Goal: Task Accomplishment & Management: Manage account settings

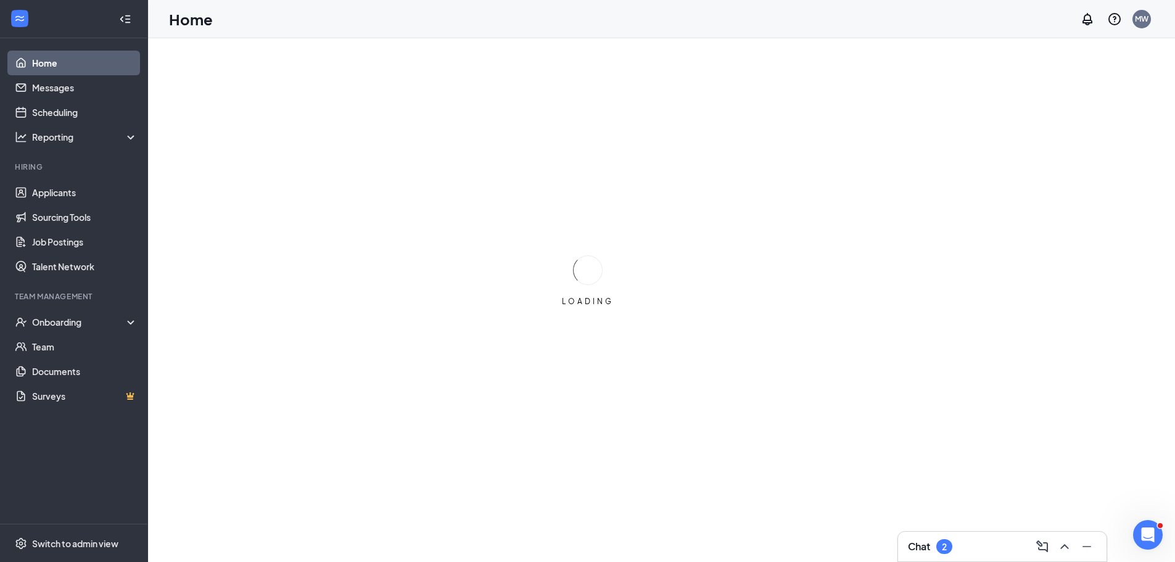
click at [936, 546] on div "Chat 2" at bounding box center [930, 546] width 44 height 15
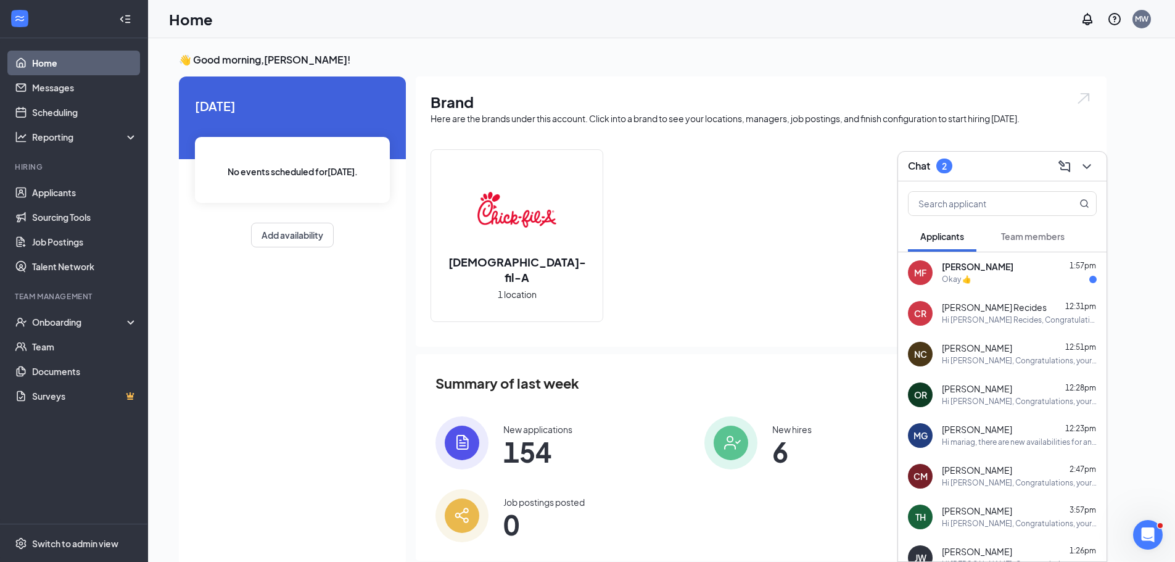
click at [973, 286] on div "[PERSON_NAME] [PERSON_NAME] 1:57pm Okay 👍" at bounding box center [1002, 272] width 208 height 41
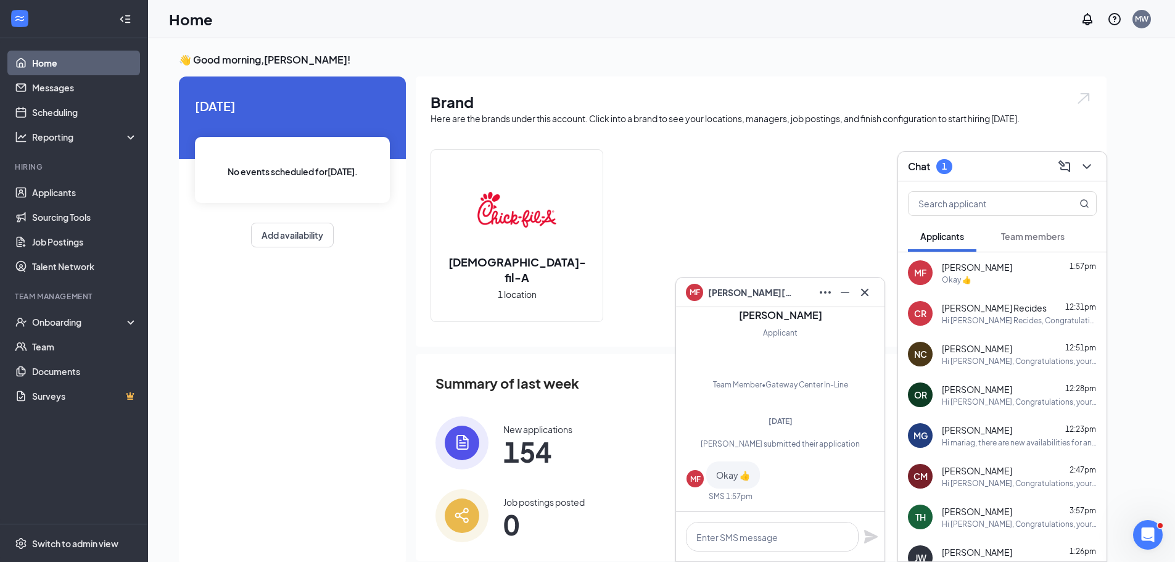
click at [741, 196] on div "[DEMOGRAPHIC_DATA]-fil-A 1 location" at bounding box center [761, 240] width 661 height 183
click at [68, 185] on link "Applicants" at bounding box center [84, 192] width 105 height 25
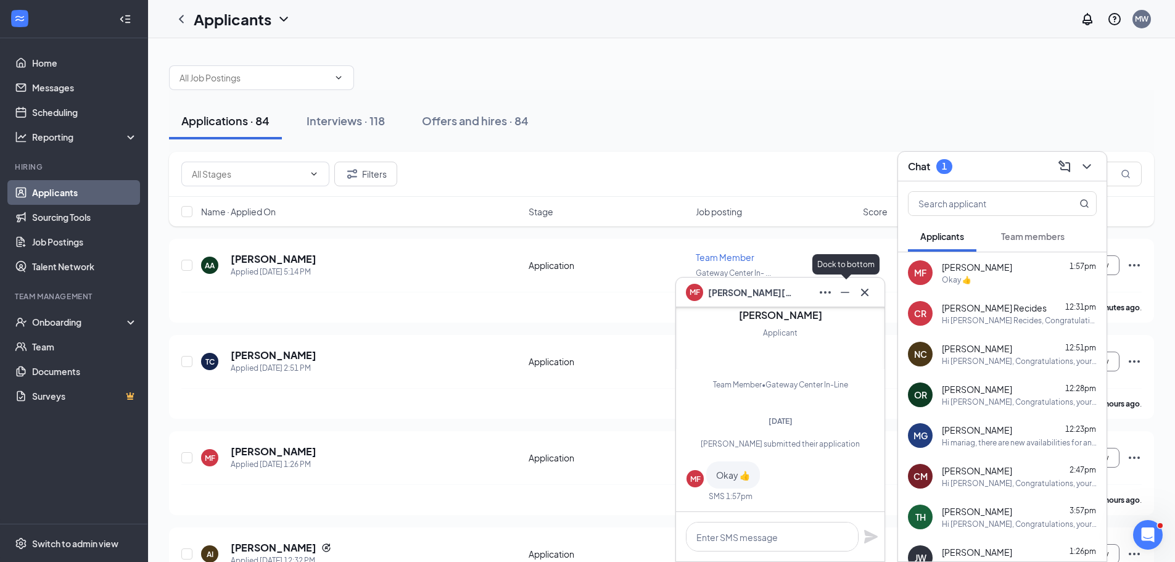
click at [839, 289] on icon "Minimize" at bounding box center [845, 292] width 15 height 15
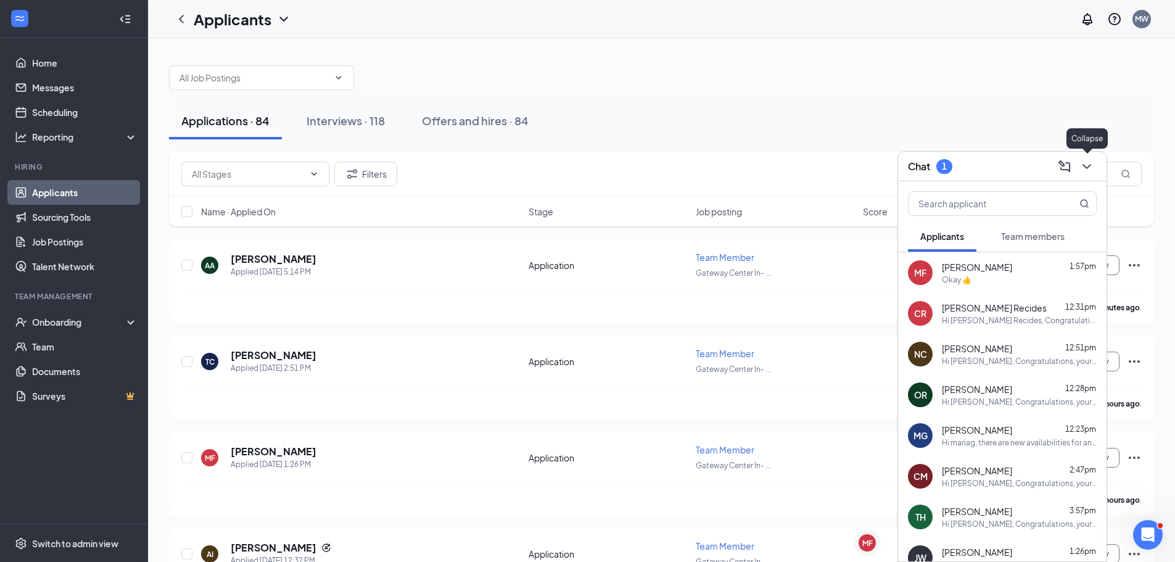
click at [1090, 164] on icon "ChevronDown" at bounding box center [1087, 166] width 8 height 5
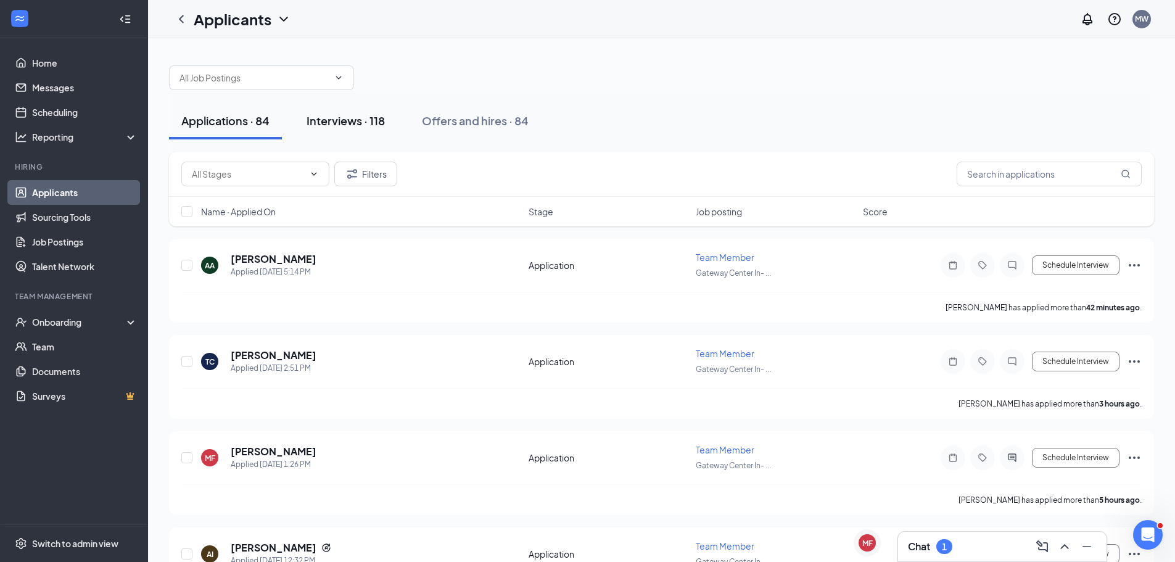
click at [334, 120] on div "Interviews · 118" at bounding box center [346, 120] width 78 height 15
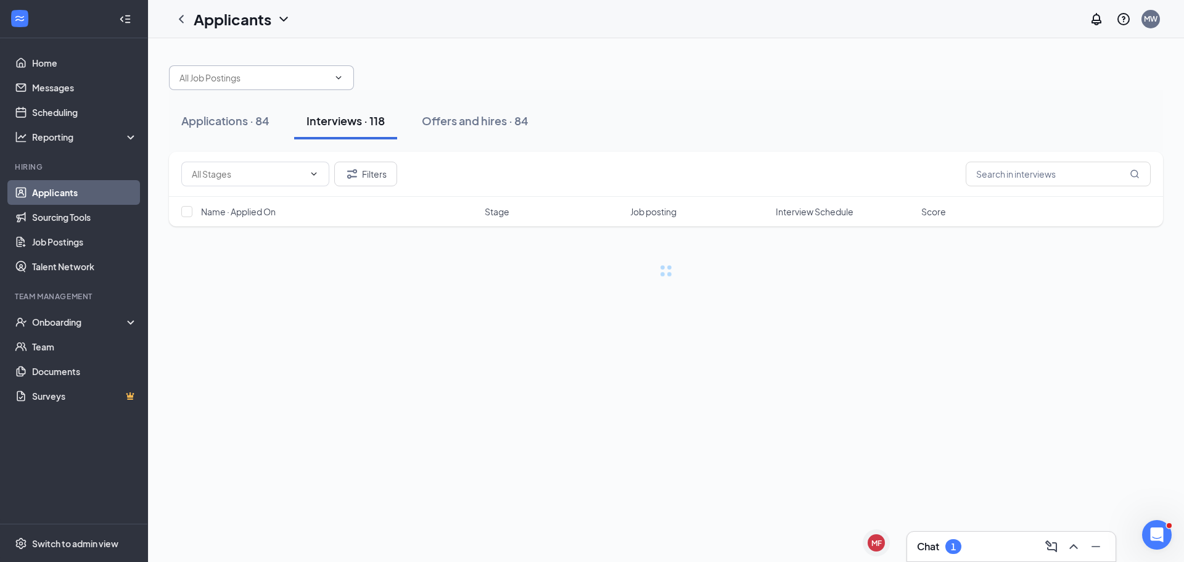
click at [286, 78] on input "text" at bounding box center [253, 78] width 149 height 14
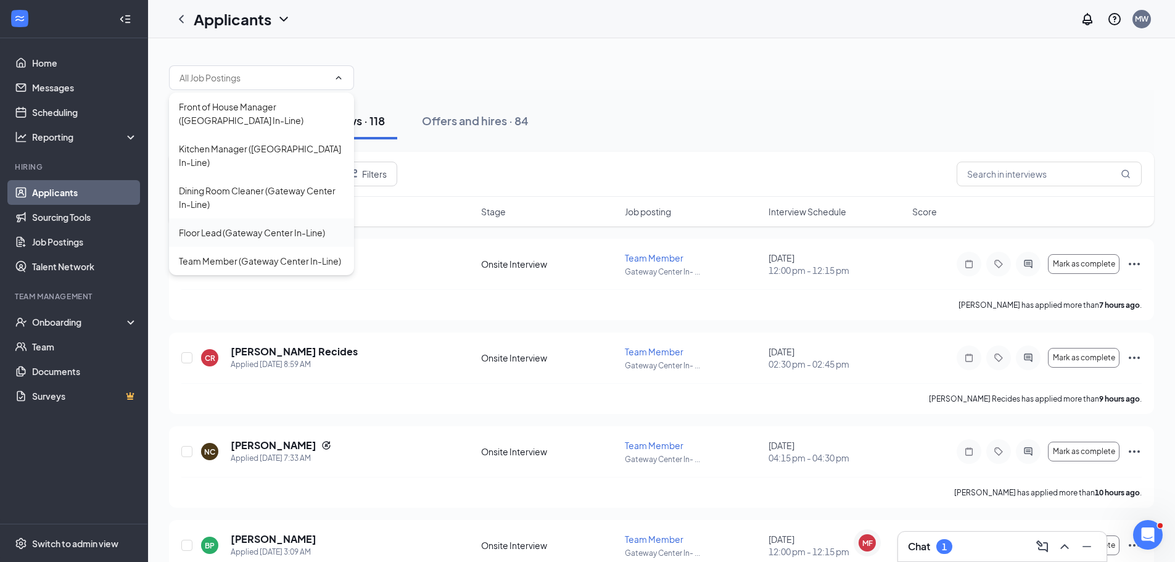
click at [268, 230] on div "Floor Lead (Gateway Center In-Line)" at bounding box center [252, 233] width 146 height 14
type input "Floor Lead (Gateway Center In-Line)"
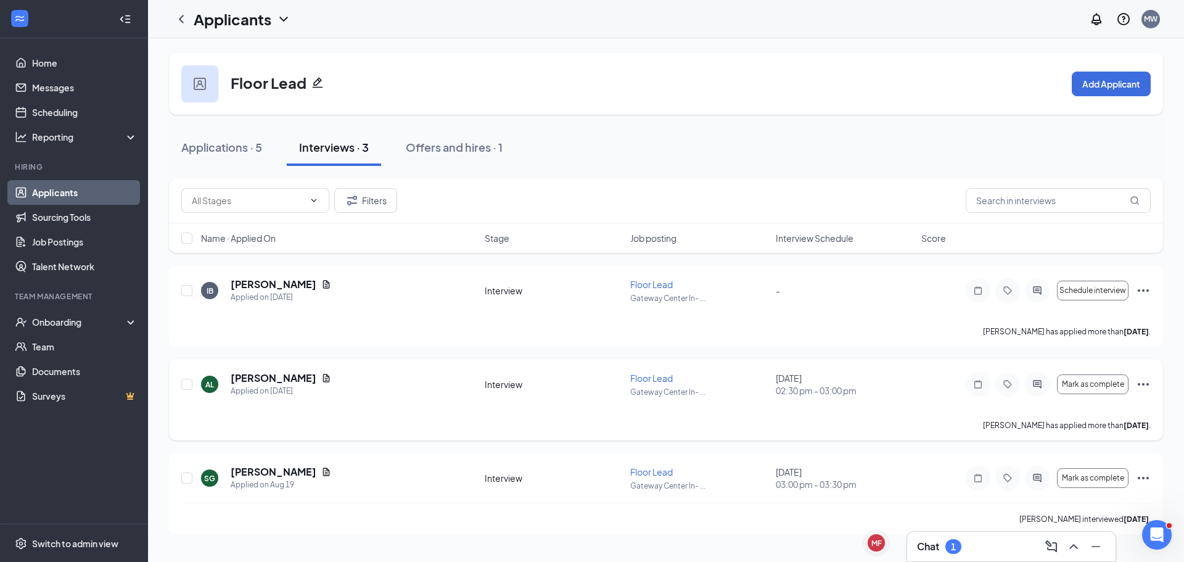
click at [635, 404] on div "AL [PERSON_NAME] Applied on [DATE] Interview Floor Lead Gateway Center In- ... …" at bounding box center [666, 390] width 970 height 38
click at [1144, 382] on icon "Ellipses" at bounding box center [1143, 384] width 15 height 15
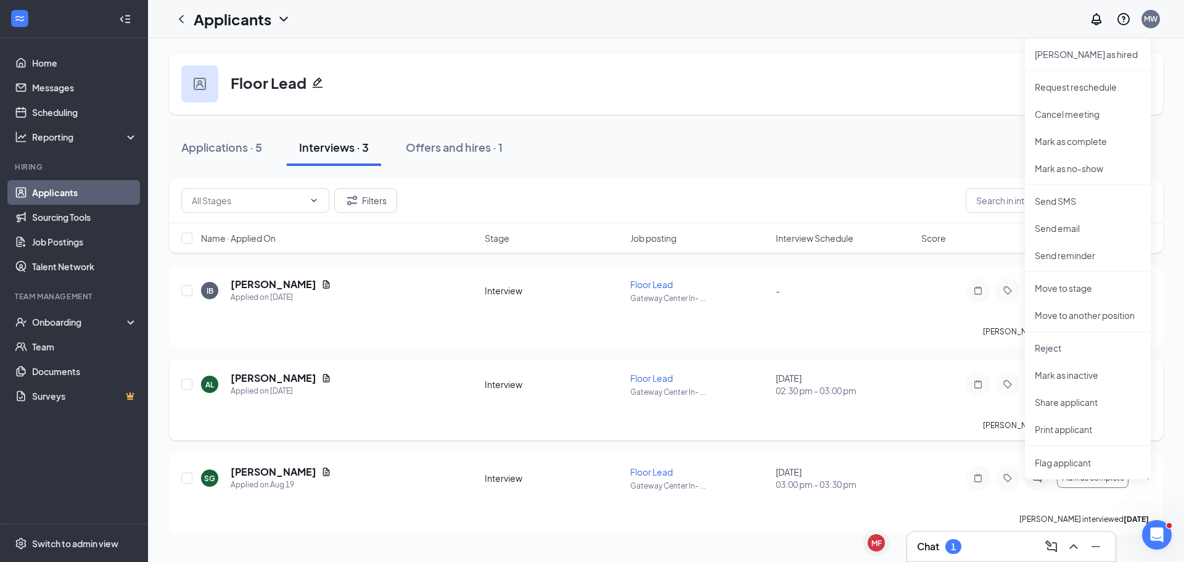
click at [943, 413] on div "[PERSON_NAME] has applied more than [DATE] ." at bounding box center [666, 425] width 970 height 31
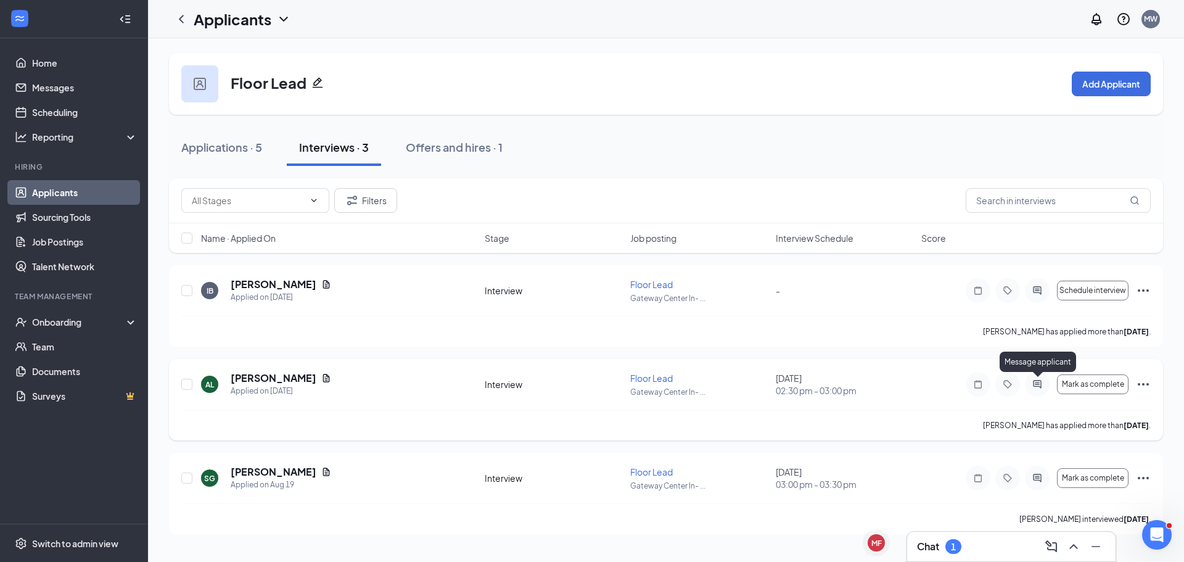
click at [1038, 384] on icon "ActiveChat" at bounding box center [1037, 384] width 15 height 10
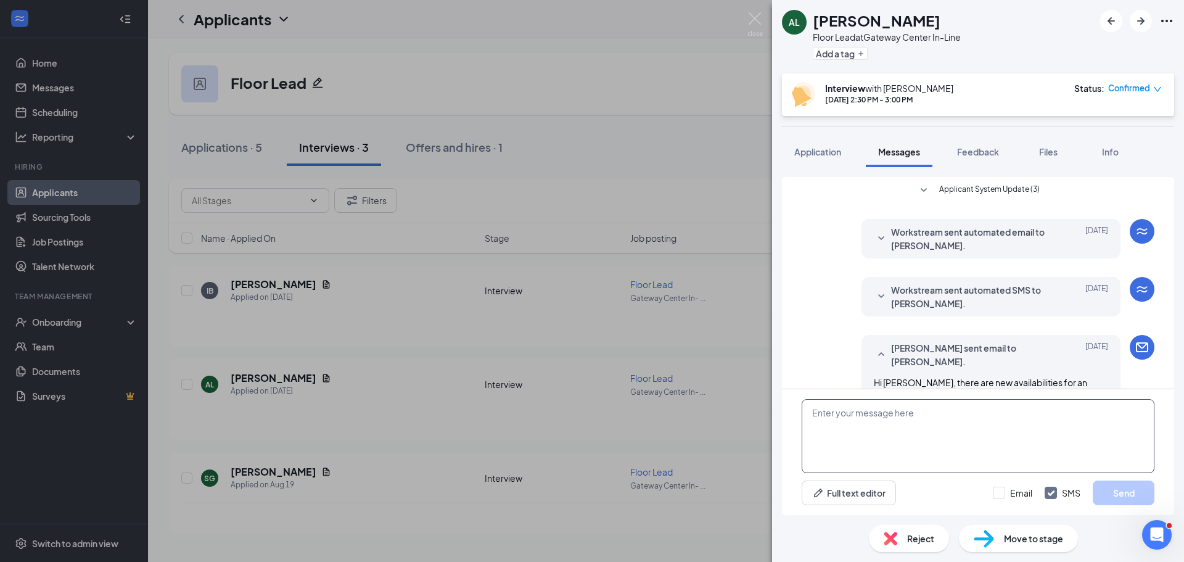
click at [947, 437] on textarea at bounding box center [978, 436] width 353 height 74
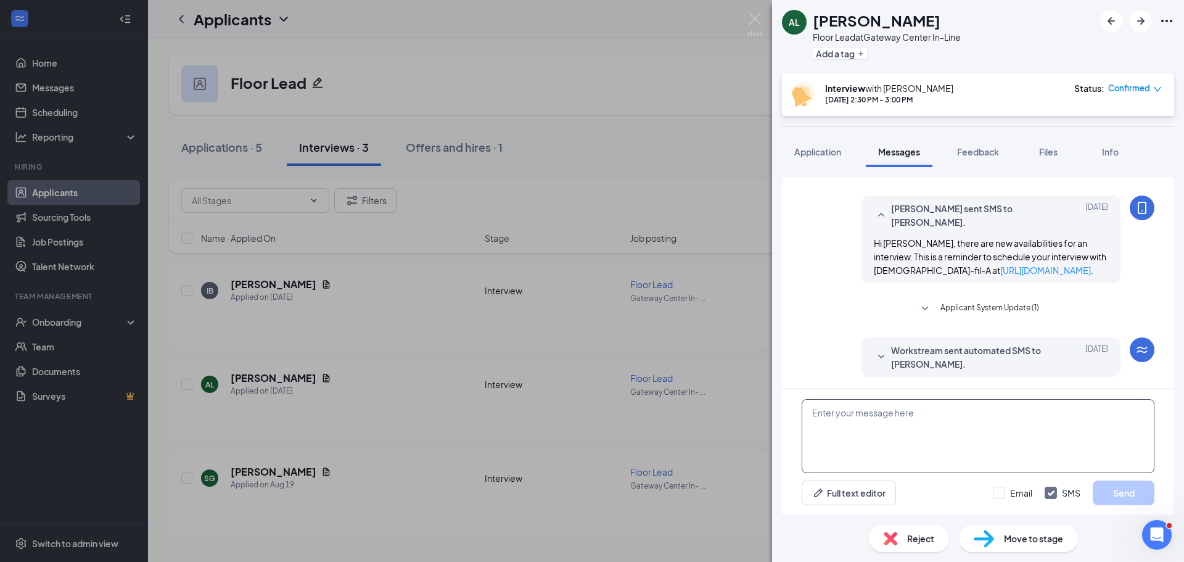
scroll to position [304, 0]
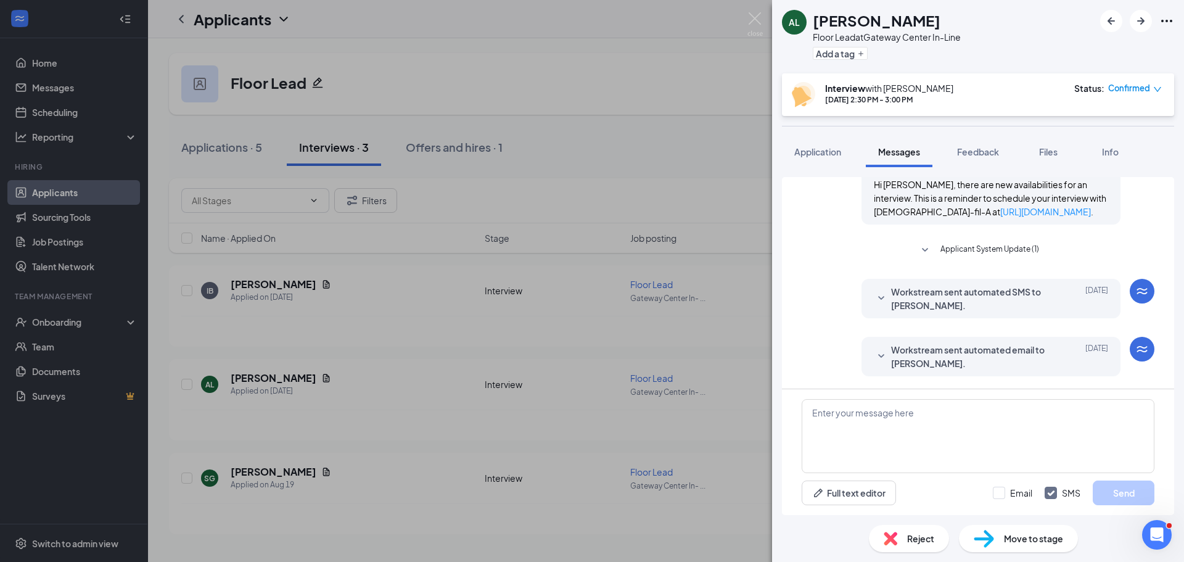
click at [891, 352] on span "Workstream sent automated email to [PERSON_NAME]." at bounding box center [972, 356] width 162 height 27
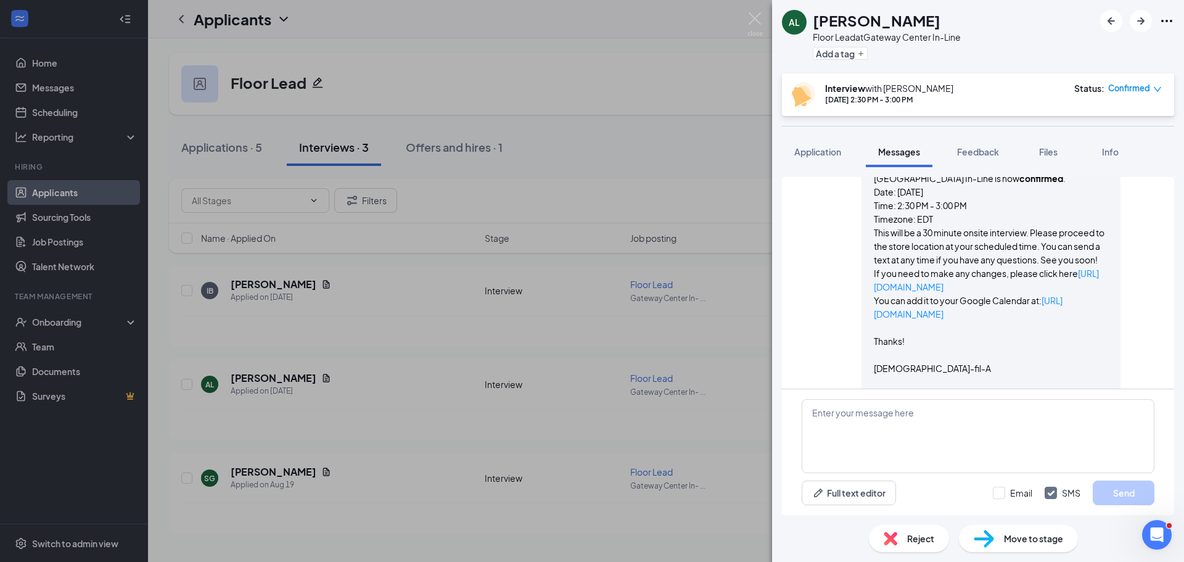
click at [876, 479] on div "Full text editor Email SMS Send" at bounding box center [978, 452] width 392 height 126
click at [858, 433] on textarea at bounding box center [978, 436] width 353 height 74
type textarea "Hi [PERSON_NAME] I will have to reschedule for next week. Un"
click at [745, 521] on div "AL [PERSON_NAME] Floor Lead at [GEOGRAPHIC_DATA] In-Line Add a tag Interview wi…" at bounding box center [592, 281] width 1184 height 562
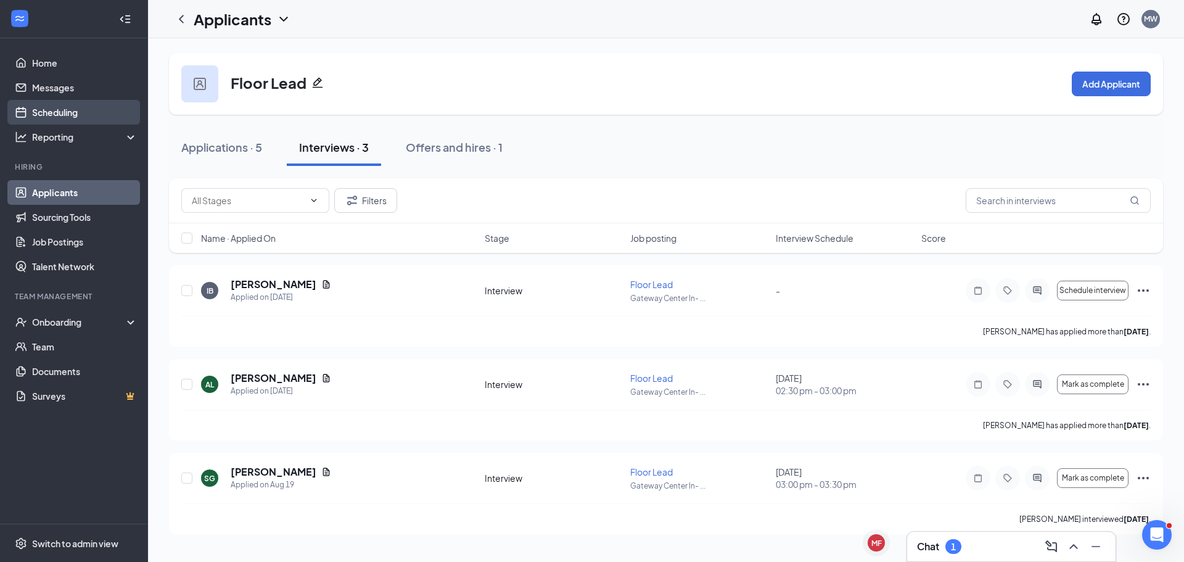
click at [38, 118] on link "Scheduling" at bounding box center [84, 112] width 105 height 25
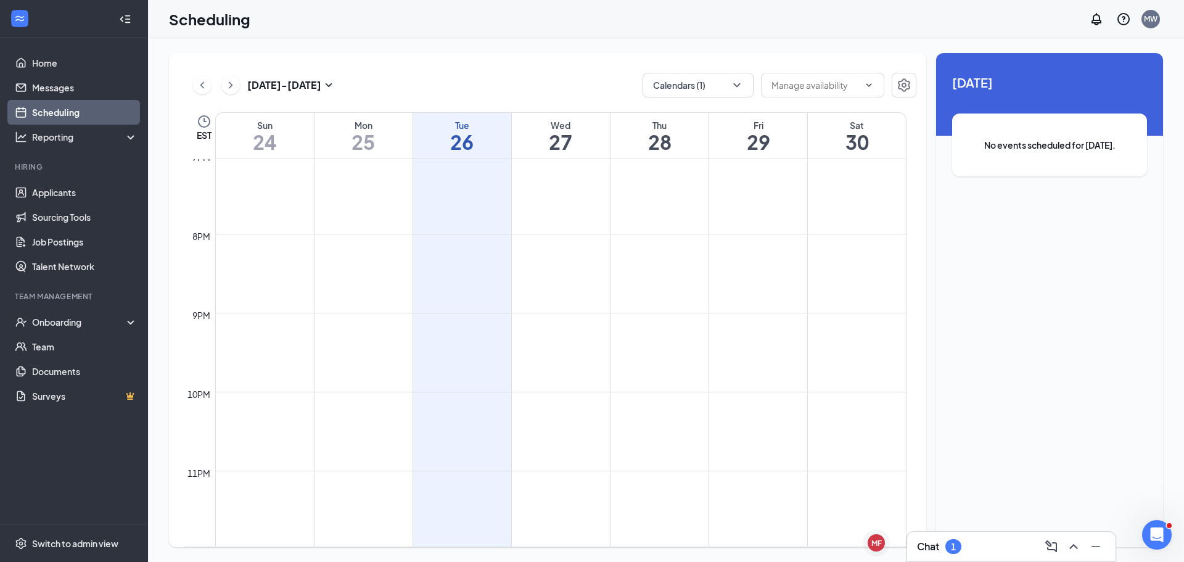
scroll to position [1508, 0]
click at [234, 88] on icon "ChevronRight" at bounding box center [231, 85] width 12 height 15
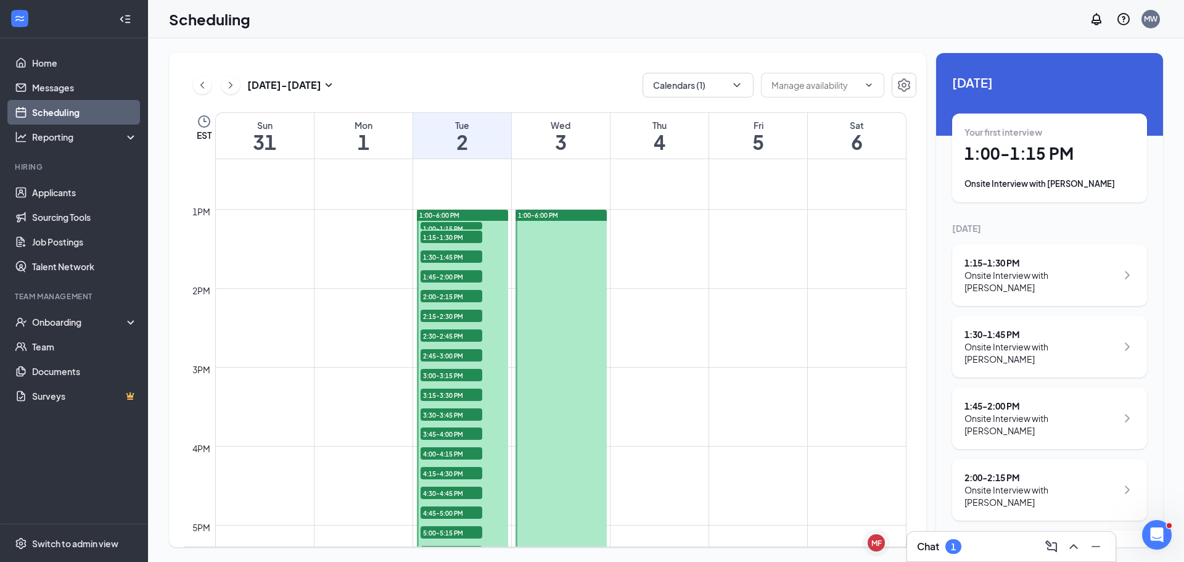
scroll to position [1223, 0]
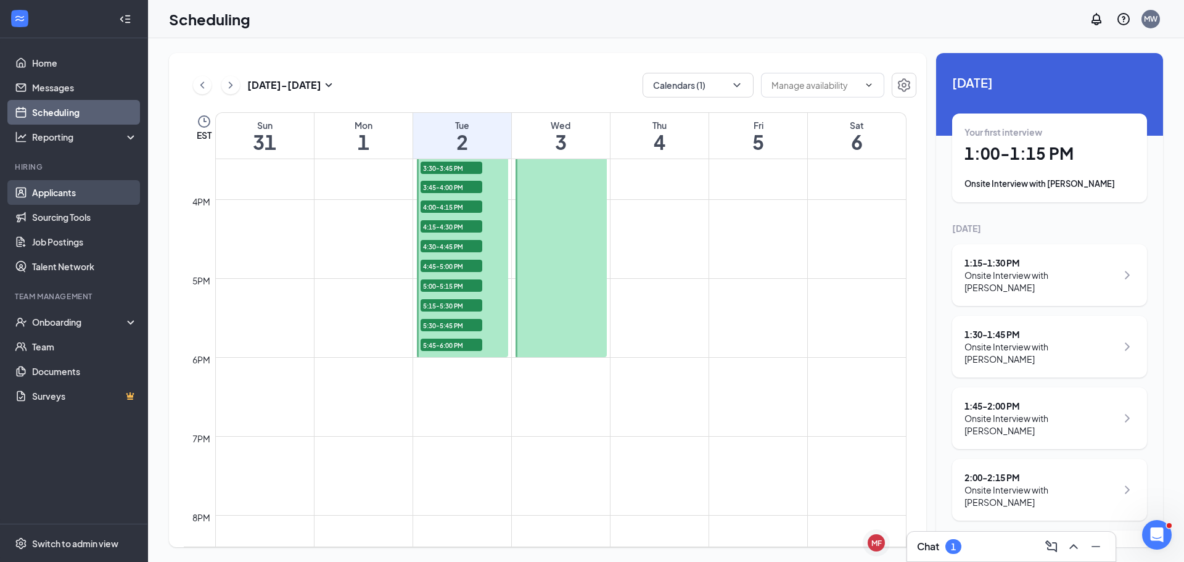
click at [47, 193] on link "Applicants" at bounding box center [84, 192] width 105 height 25
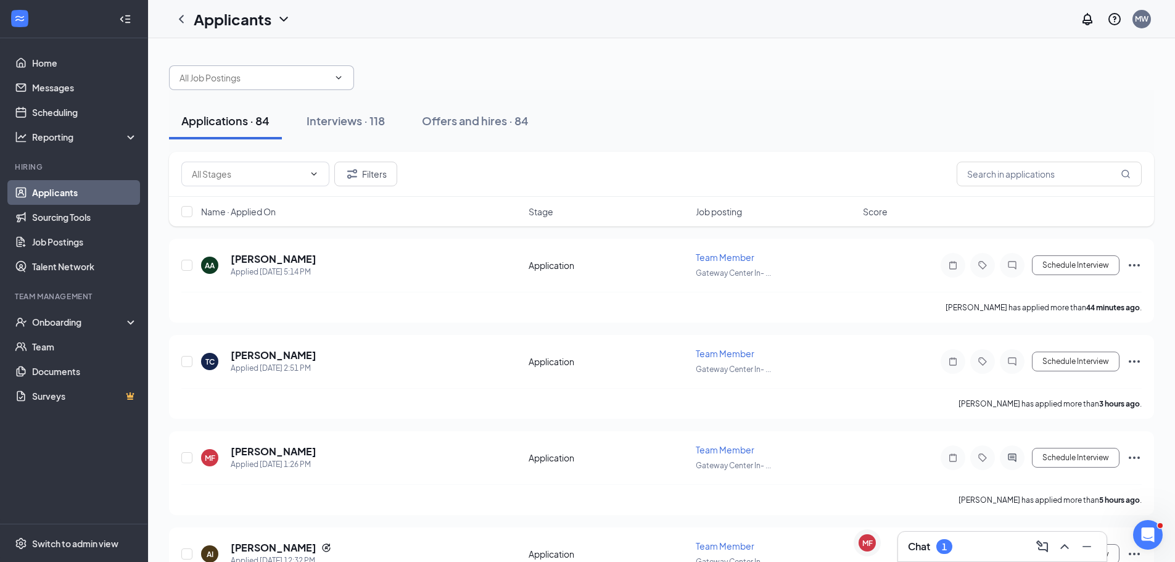
click at [218, 80] on input "text" at bounding box center [253, 78] width 149 height 14
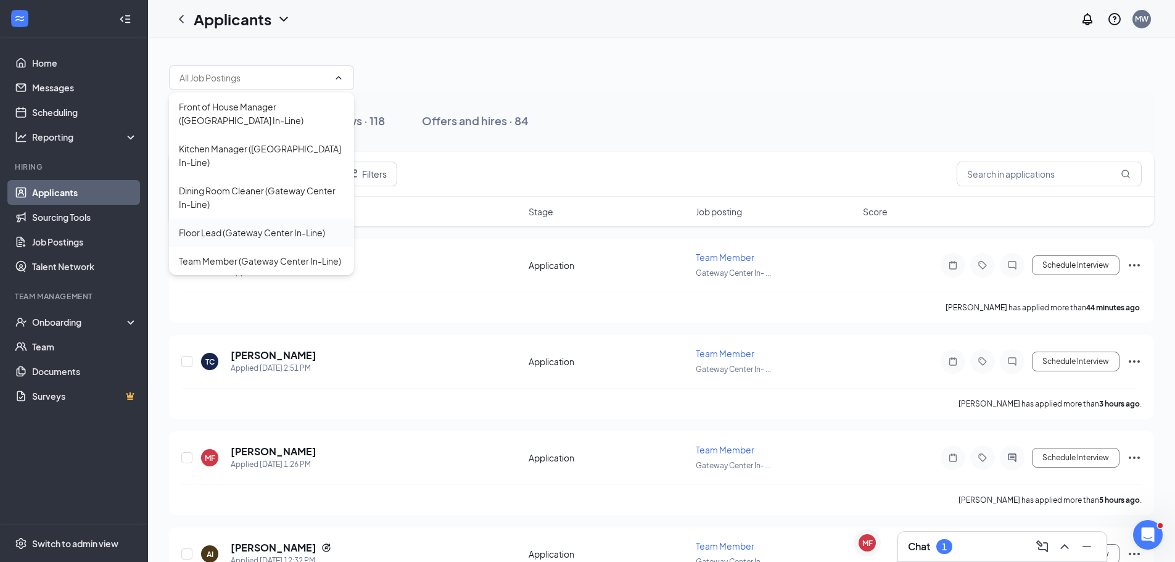
click at [247, 234] on div "Floor Lead (Gateway Center In-Line)" at bounding box center [252, 233] width 146 height 14
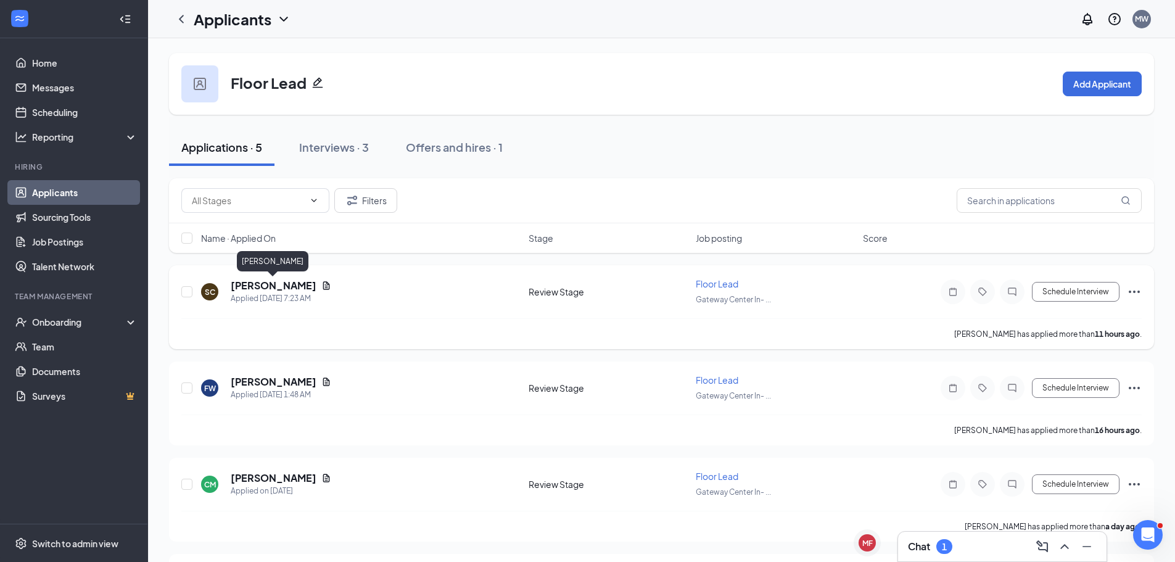
click at [293, 284] on h5 "[PERSON_NAME]" at bounding box center [274, 286] width 86 height 14
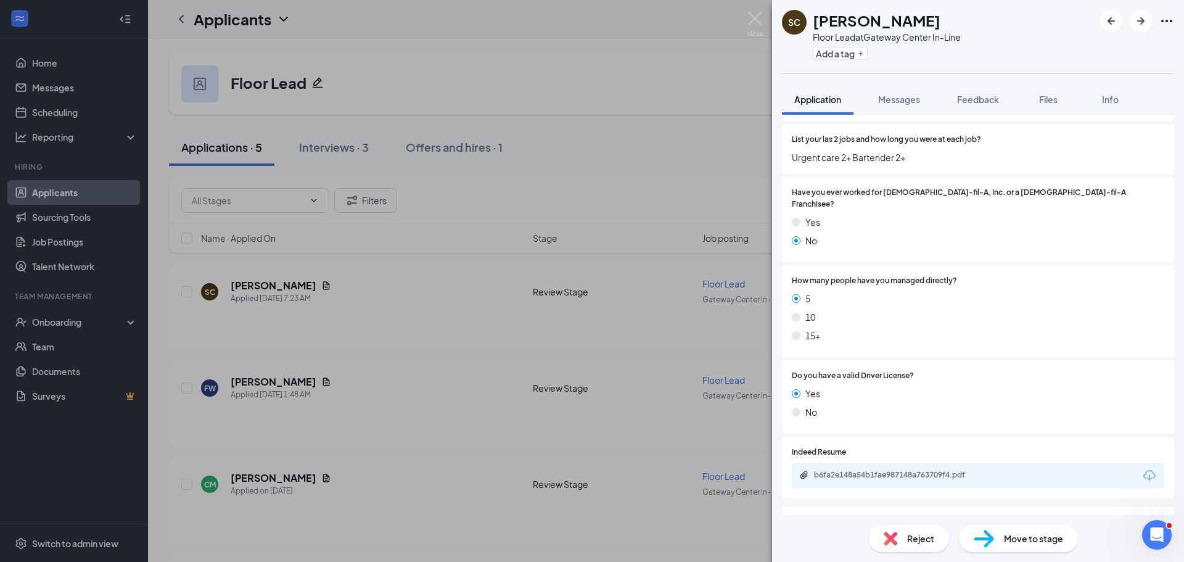
scroll to position [460, 0]
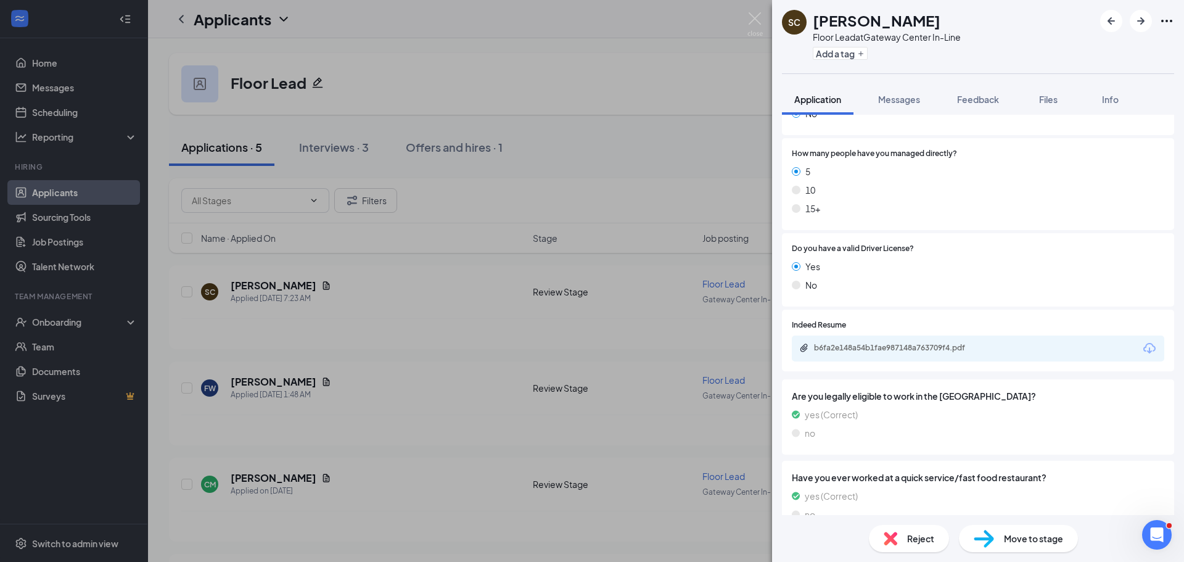
click at [922, 542] on span "Reject" at bounding box center [920, 539] width 27 height 14
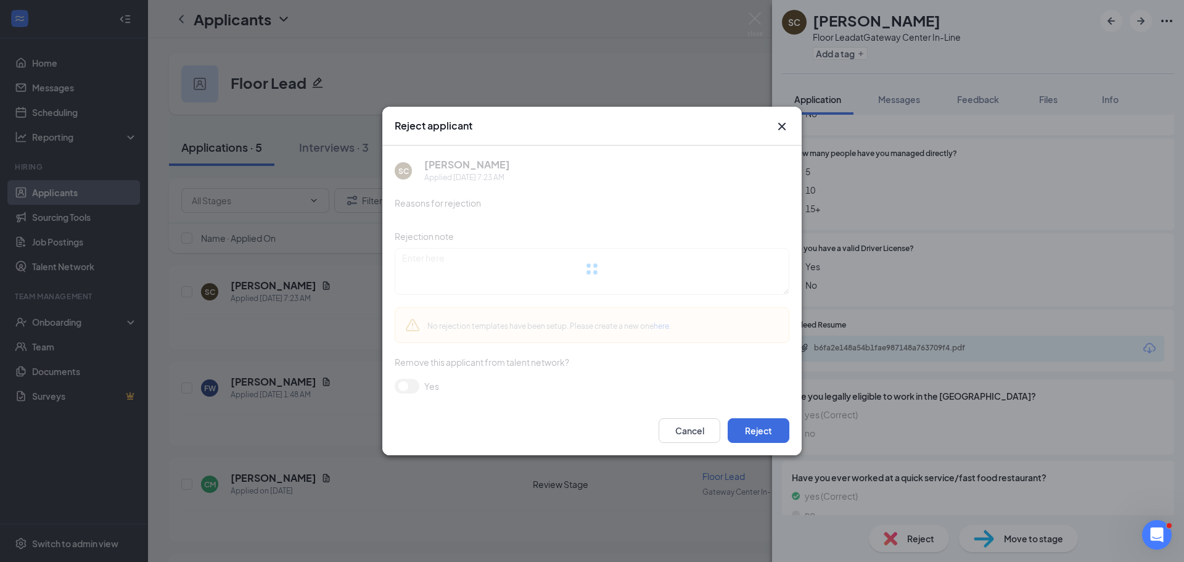
scroll to position [455, 0]
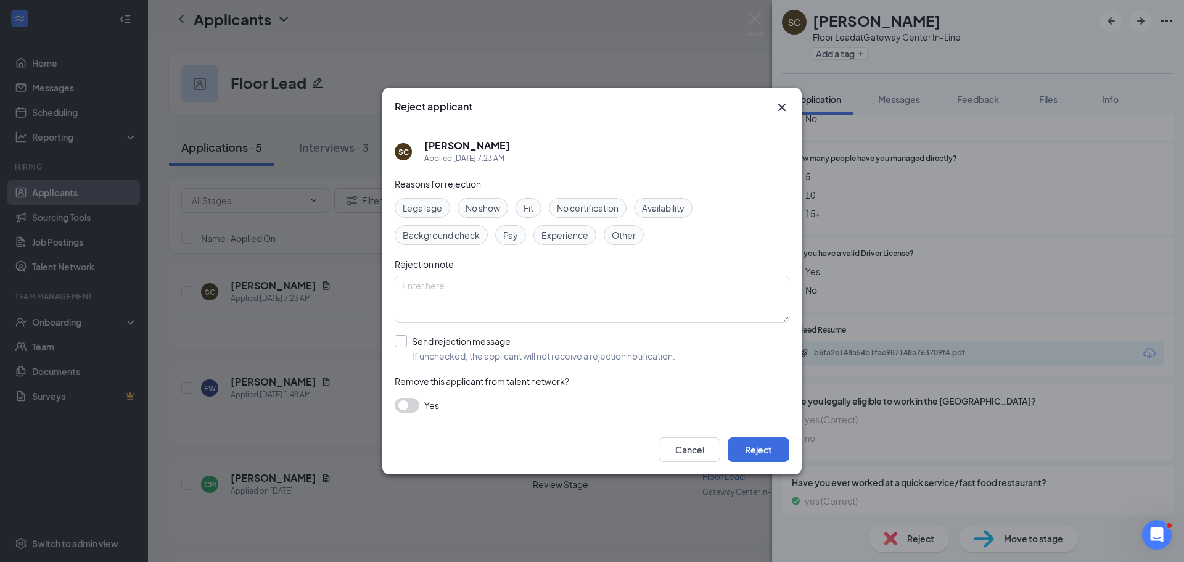
click at [471, 338] on div "Reasons for rejection Legal age No show Fit No certification Availability Backg…" at bounding box center [592, 301] width 395 height 248
click at [469, 337] on input "Send rejection message If unchecked, the applicant will not receive a rejection…" at bounding box center [535, 348] width 281 height 27
checkbox input "true"
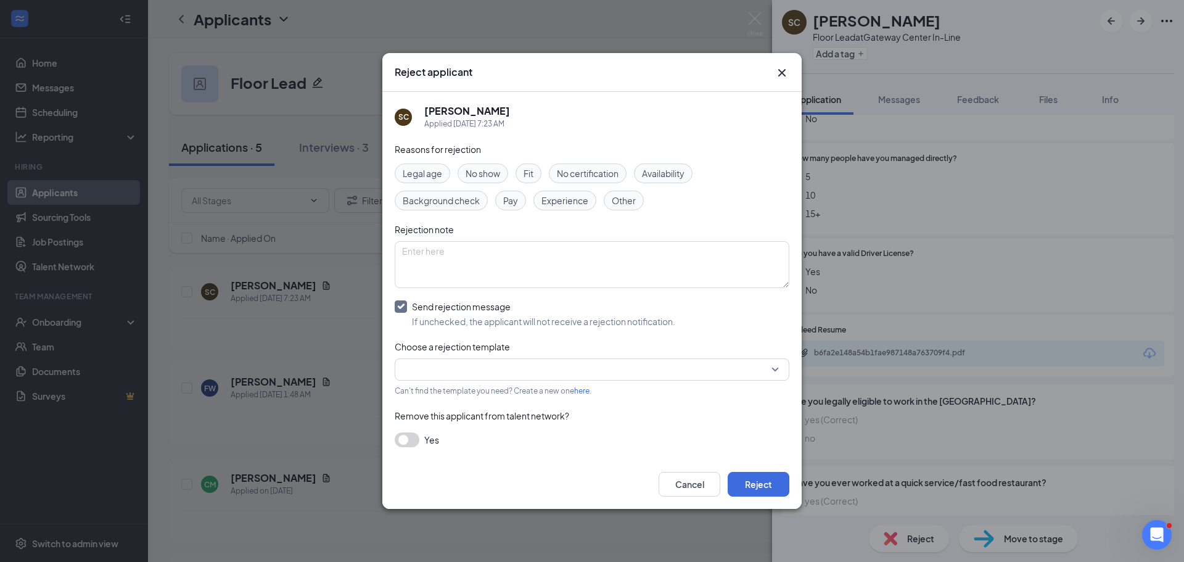
click at [639, 368] on input "search" at bounding box center [587, 369] width 371 height 21
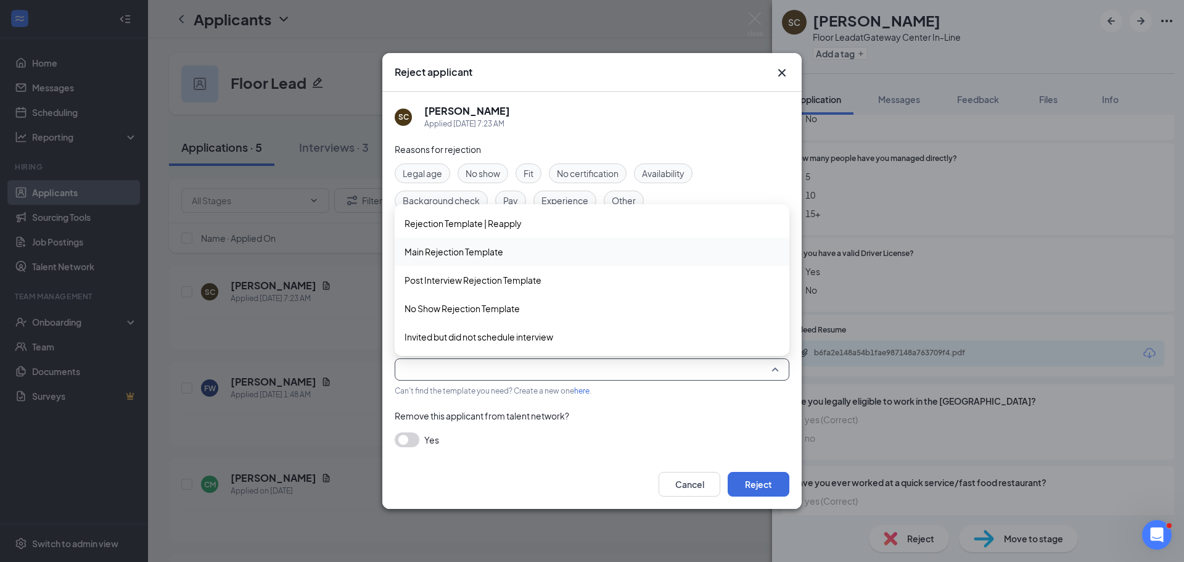
click at [548, 252] on span "Main Rejection Template" at bounding box center [592, 252] width 375 height 14
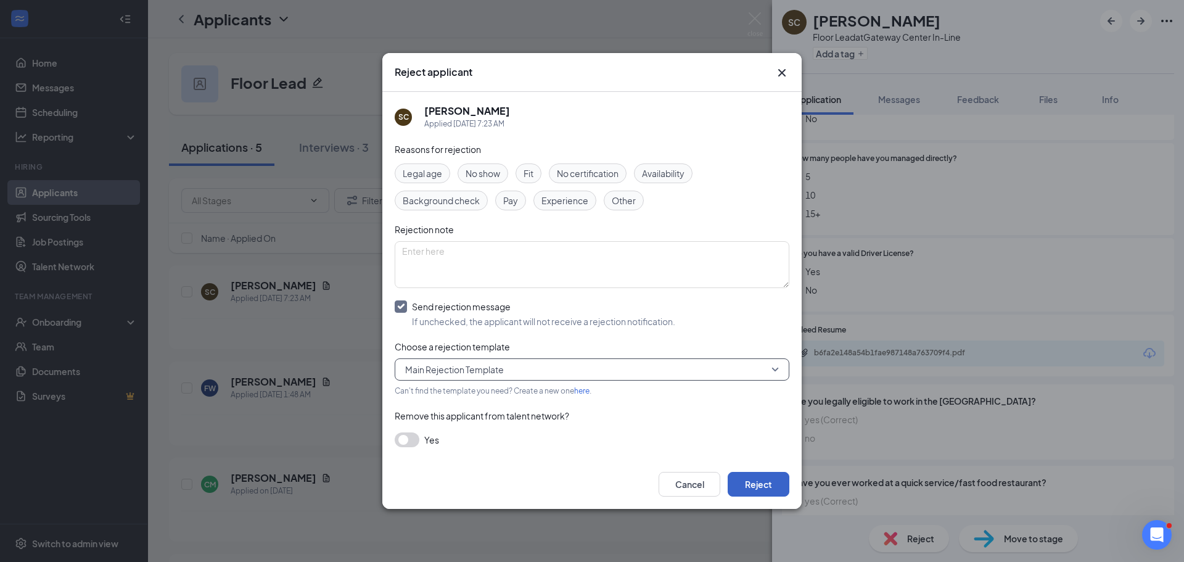
click at [770, 489] on button "Reject" at bounding box center [759, 484] width 62 height 25
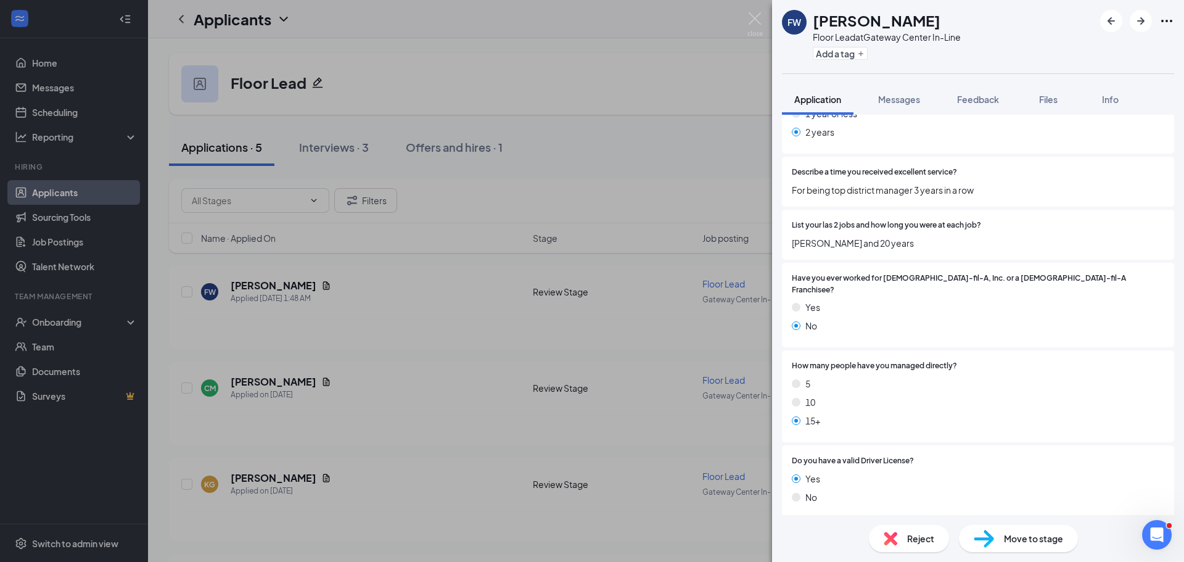
scroll to position [308, 0]
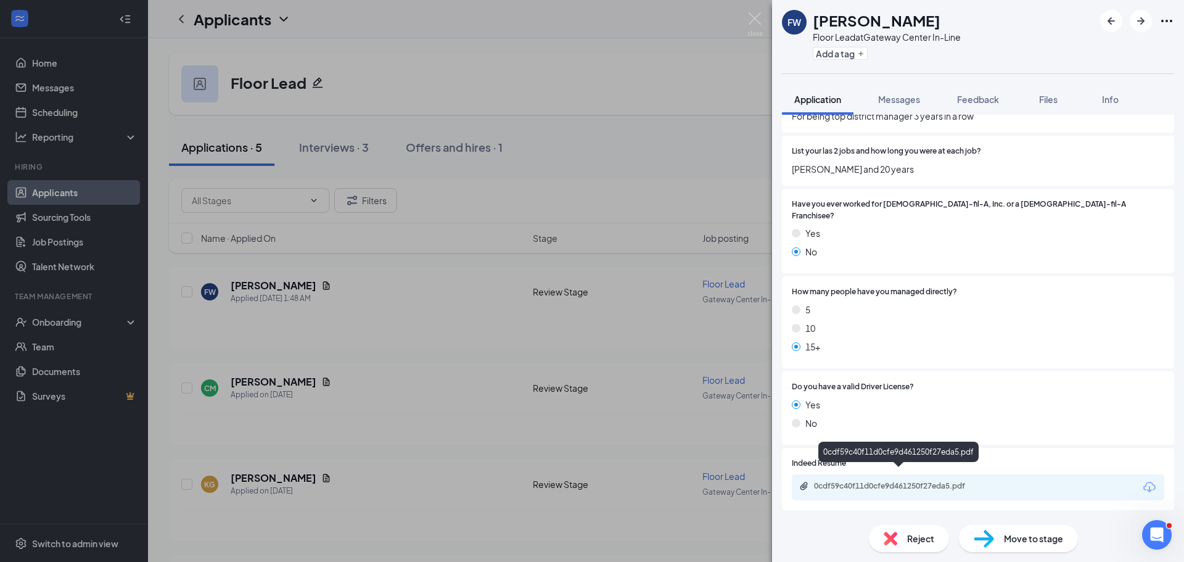
click at [914, 481] on div "0cdf59c40f11d0cfe9d461250f27eda5.pdf" at bounding box center [900, 486] width 173 height 10
click at [1142, 22] on icon "ArrowRight" at bounding box center [1140, 20] width 7 height 7
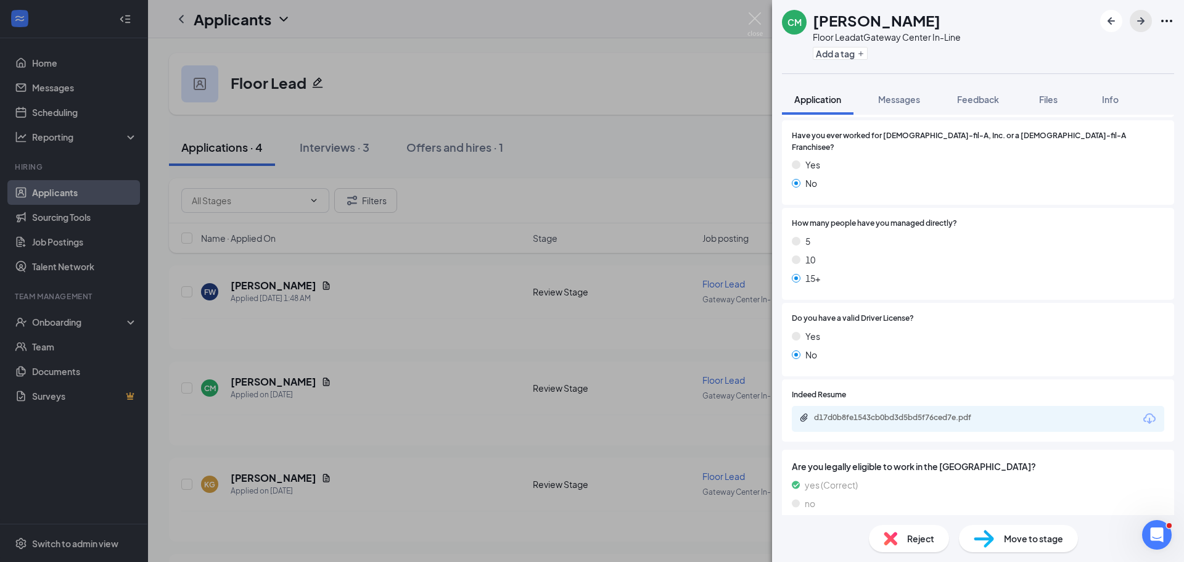
scroll to position [493, 0]
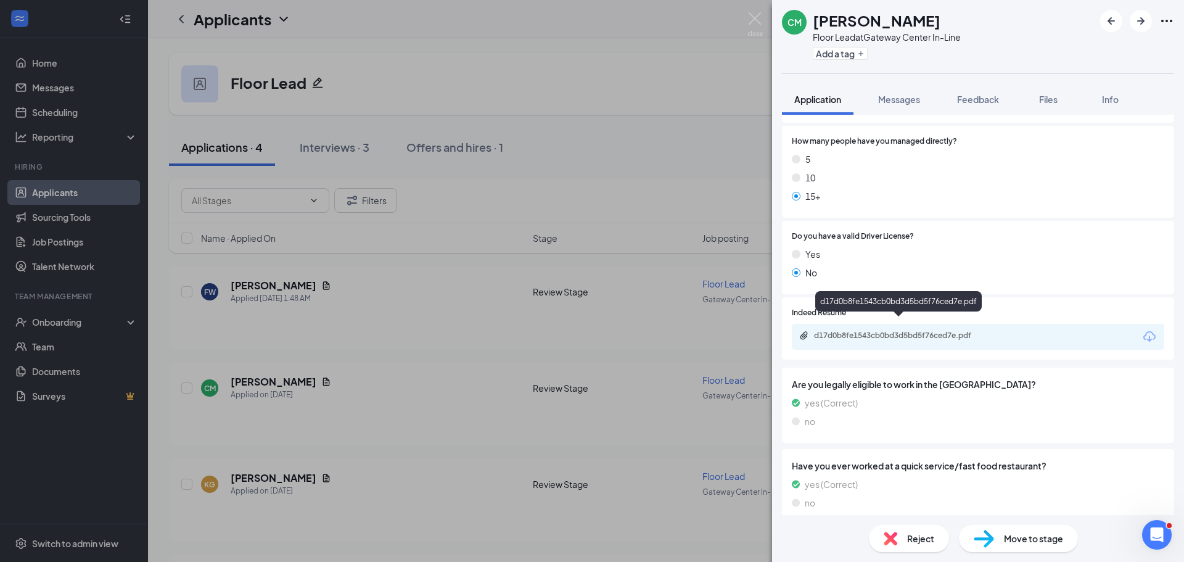
click at [907, 331] on div "d17d0b8fe1543cb0bd3d5bd5f76ced7e.pdf" at bounding box center [900, 336] width 173 height 10
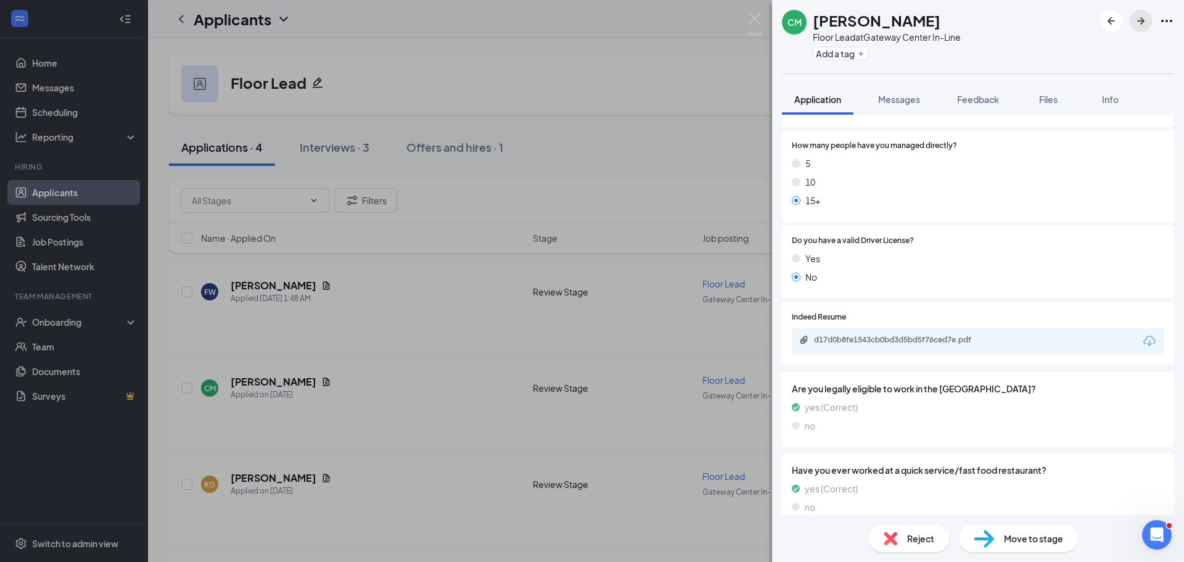
click at [1145, 19] on icon "ArrowRight" at bounding box center [1141, 21] width 15 height 15
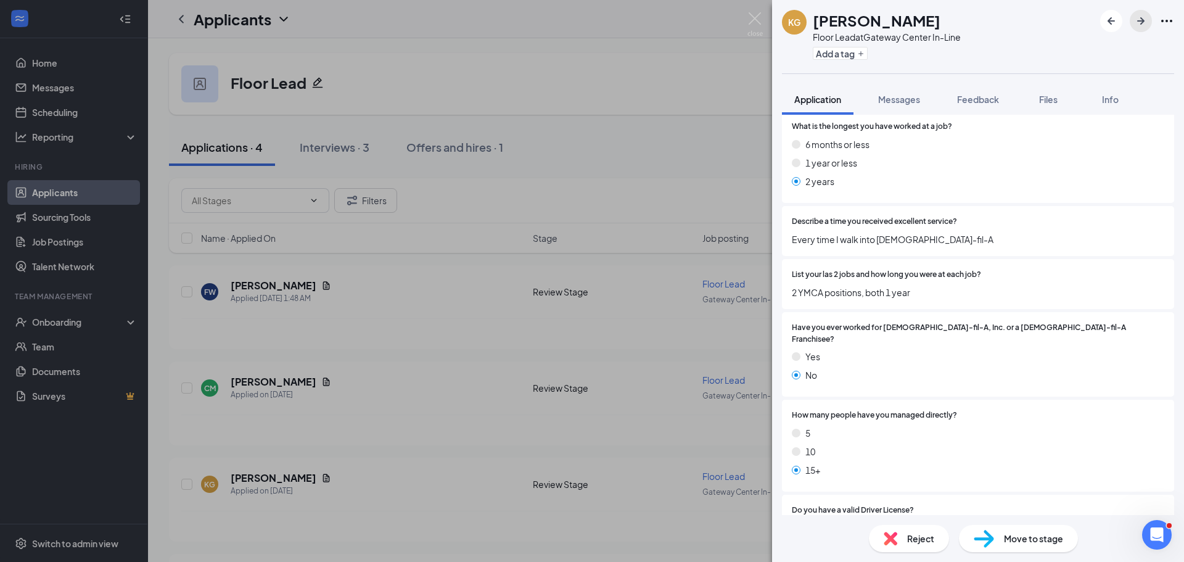
scroll to position [460, 0]
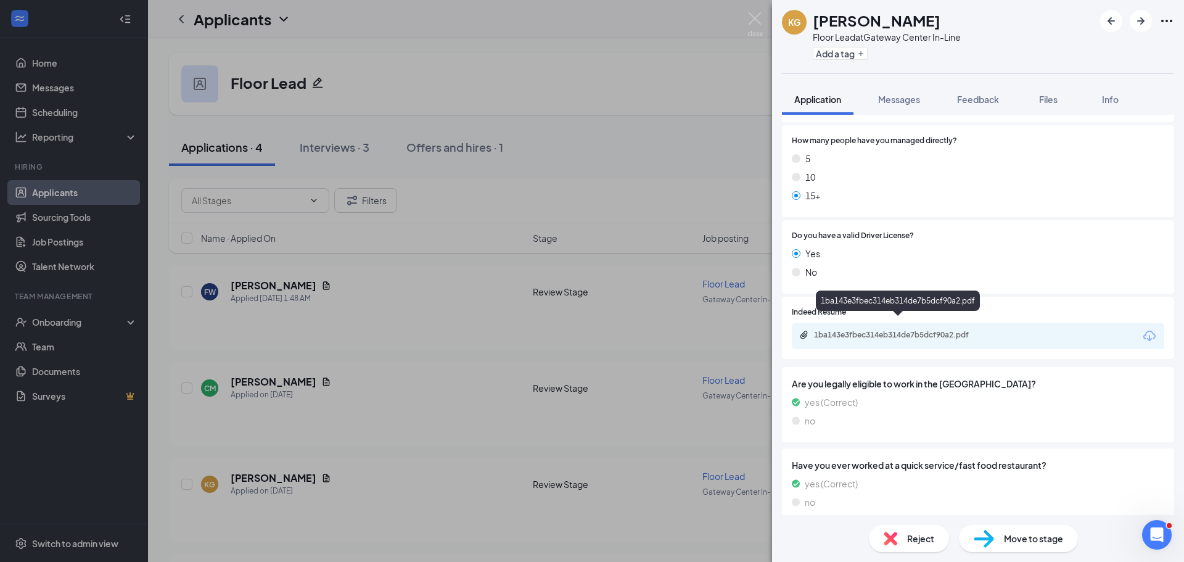
click at [833, 330] on div "1ba143e3fbec314eb314de7b5dcf90a2.pdf" at bounding box center [900, 335] width 173 height 10
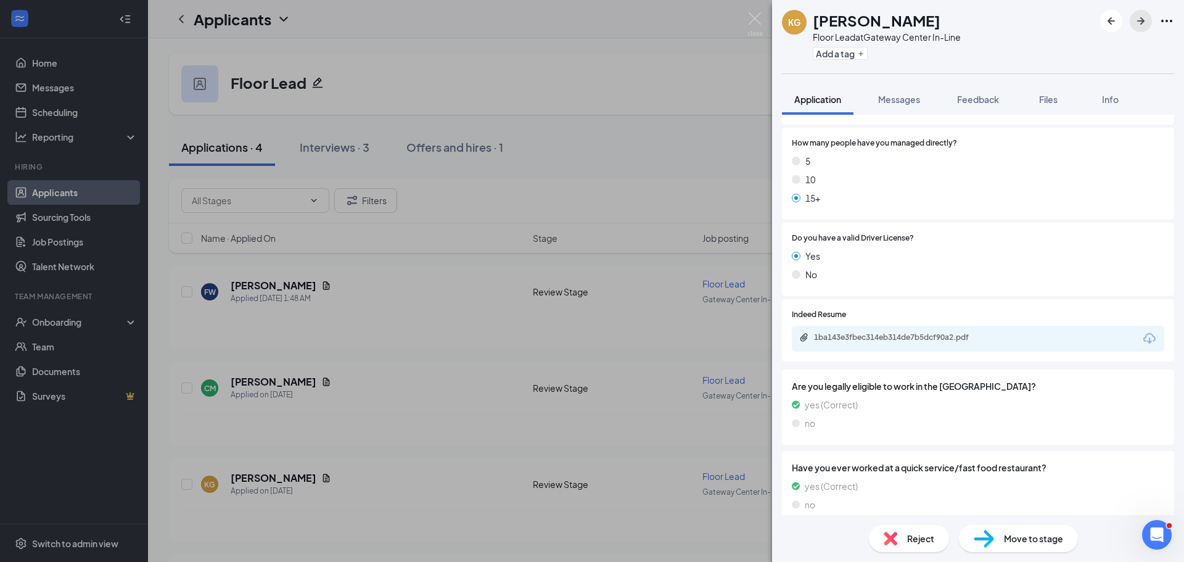
click at [1137, 28] on button "button" at bounding box center [1141, 21] width 22 height 22
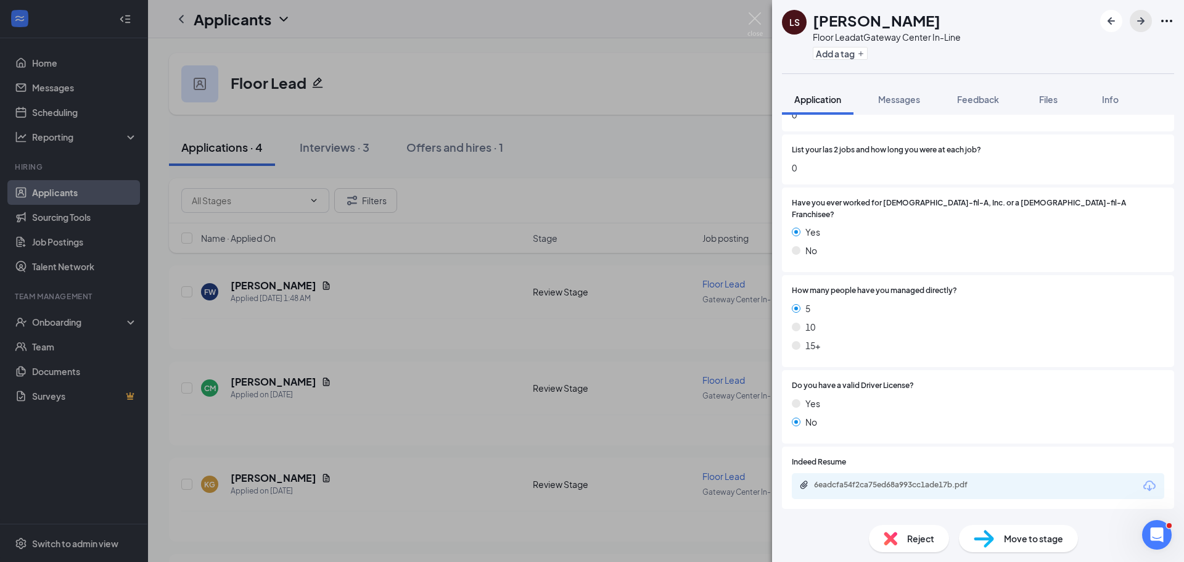
scroll to position [460, 0]
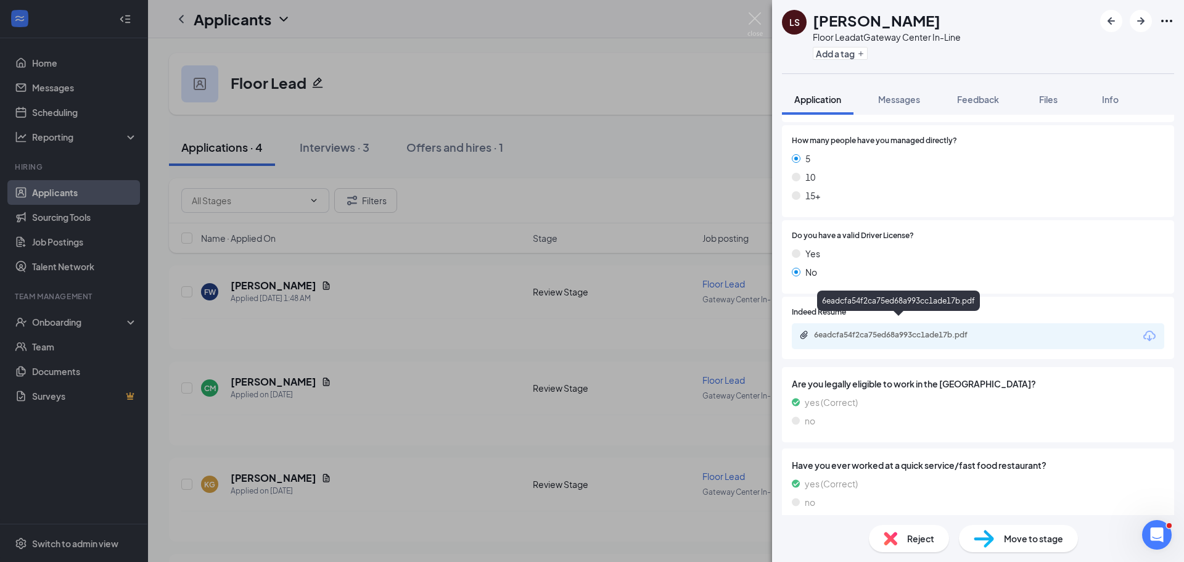
click at [899, 330] on div "6eadcfa54f2ca75ed68a993cc1ade17b.pdf" at bounding box center [900, 335] width 173 height 10
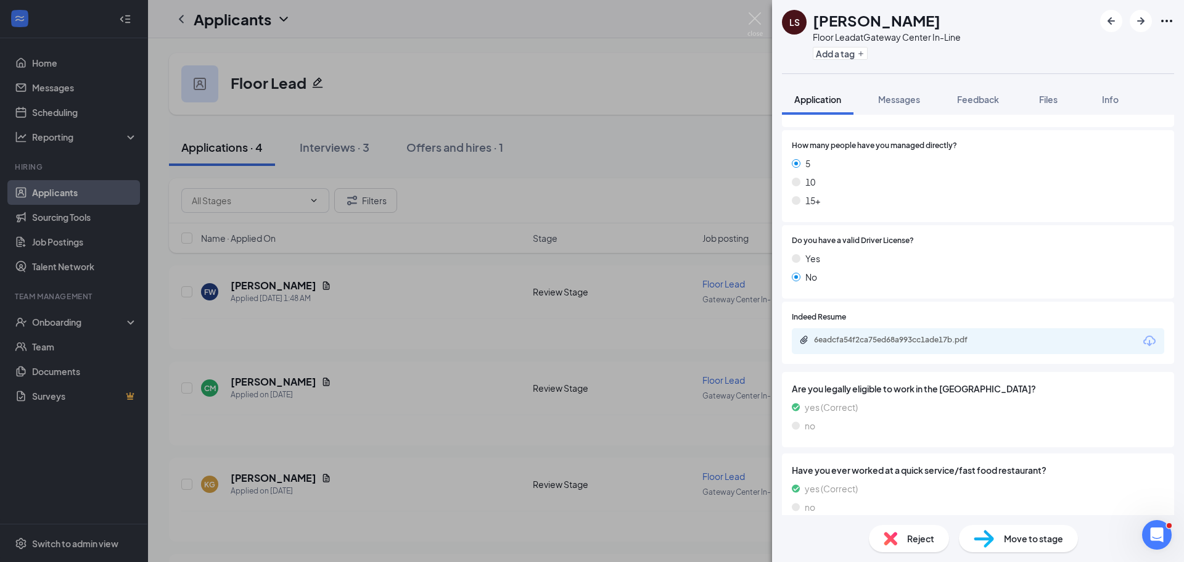
click at [897, 521] on div "Reject Move to stage" at bounding box center [978, 538] width 412 height 47
click at [909, 540] on span "Reject" at bounding box center [920, 539] width 27 height 14
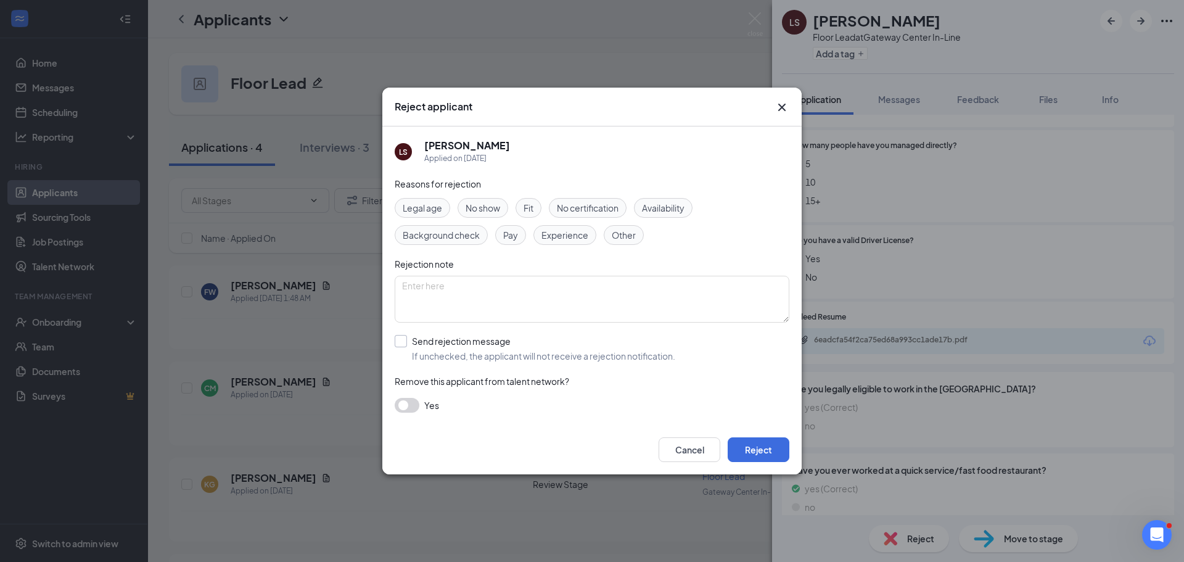
click at [469, 346] on input "Send rejection message If unchecked, the applicant will not receive a rejection…" at bounding box center [535, 348] width 281 height 27
checkbox input "true"
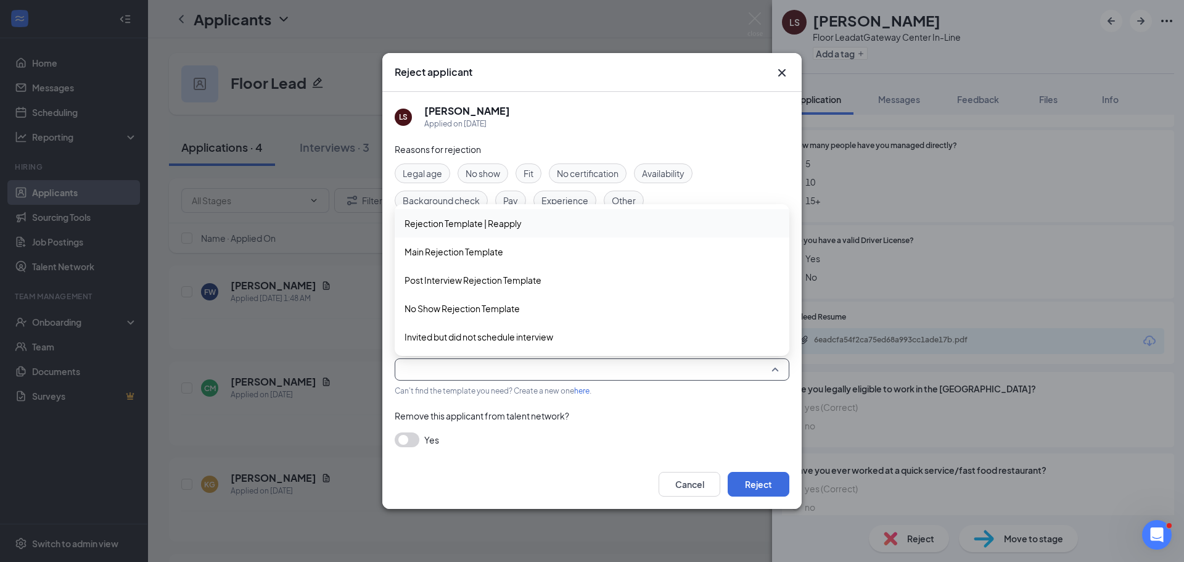
click at [449, 366] on input "search" at bounding box center [587, 369] width 371 height 21
click at [450, 251] on span "Main Rejection Template" at bounding box center [454, 252] width 99 height 14
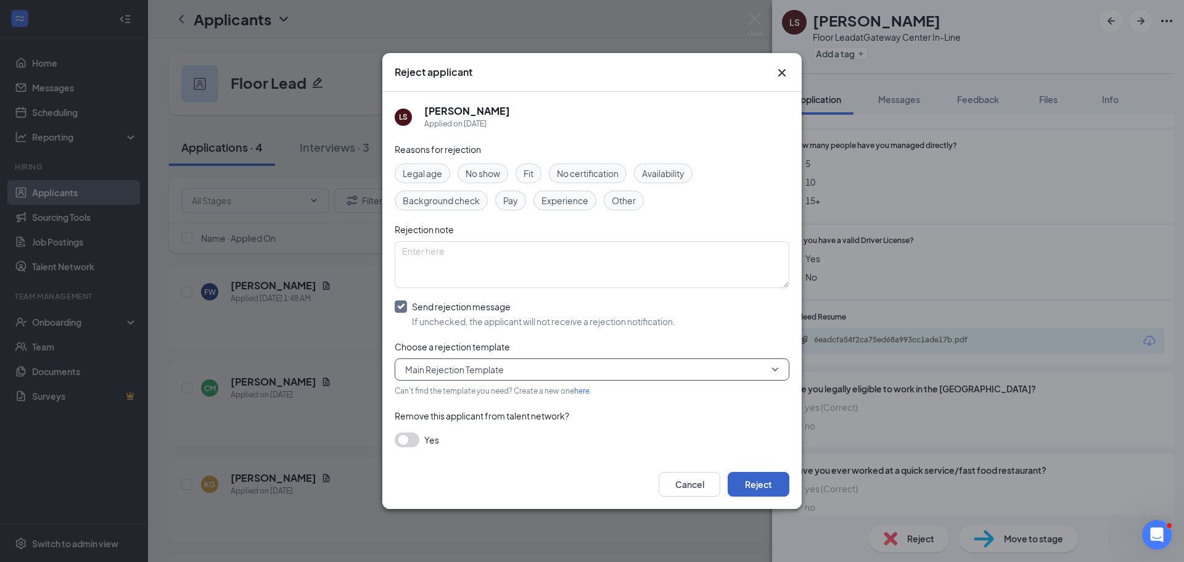
click at [761, 485] on button "Reject" at bounding box center [759, 484] width 62 height 25
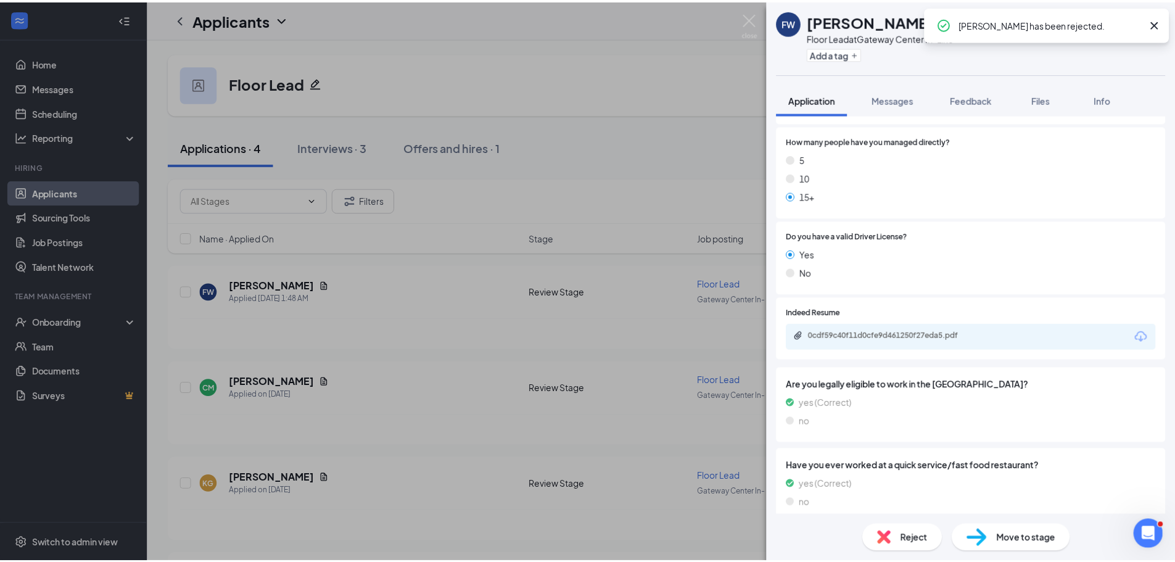
scroll to position [460, 0]
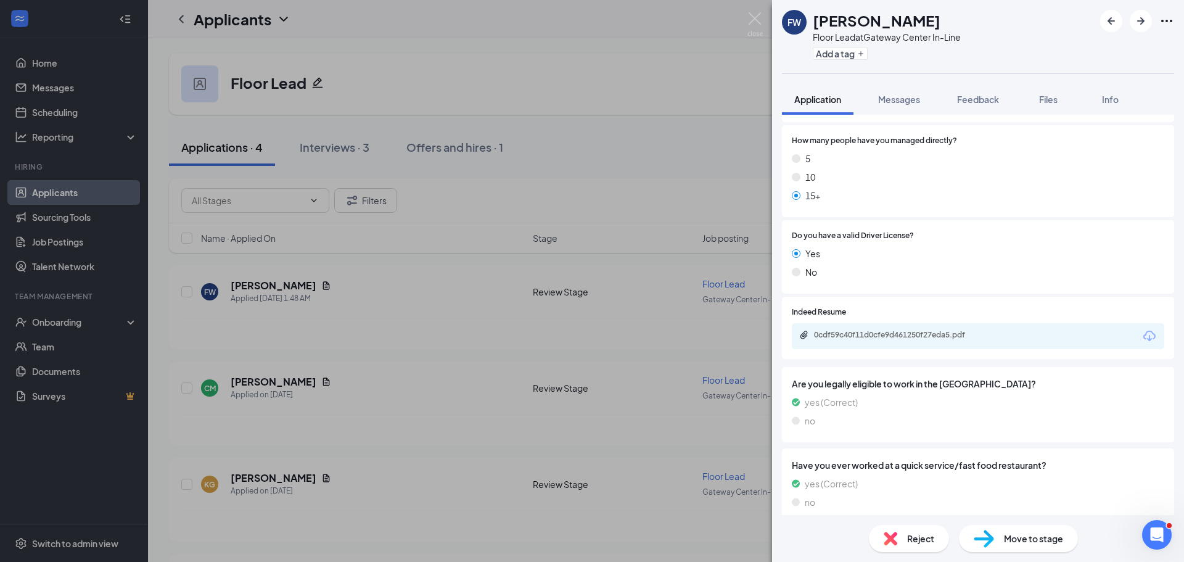
click at [551, 423] on div "[PERSON_NAME] Floor Lead at [GEOGRAPHIC_DATA] In-Line Add a tag Application Mes…" at bounding box center [592, 281] width 1184 height 562
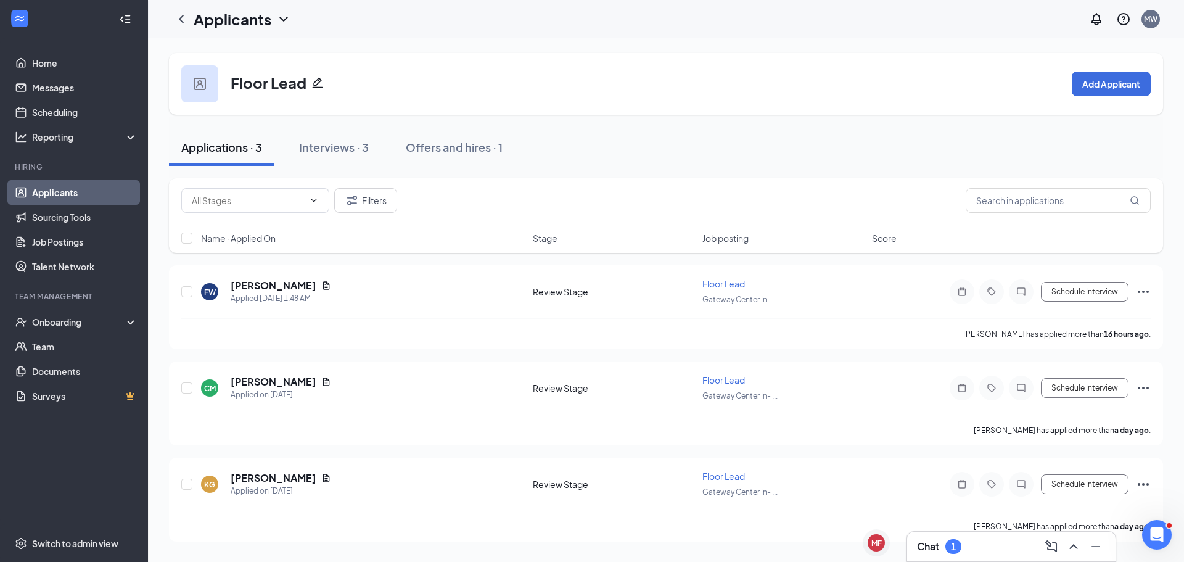
click at [955, 548] on div "1" at bounding box center [953, 547] width 5 height 10
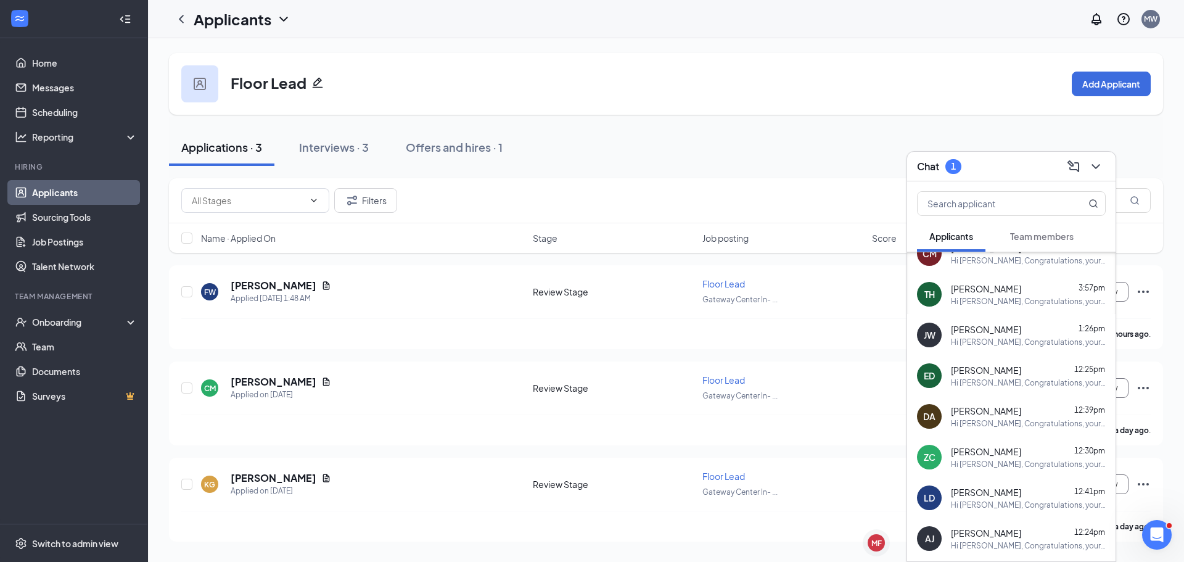
scroll to position [406, 0]
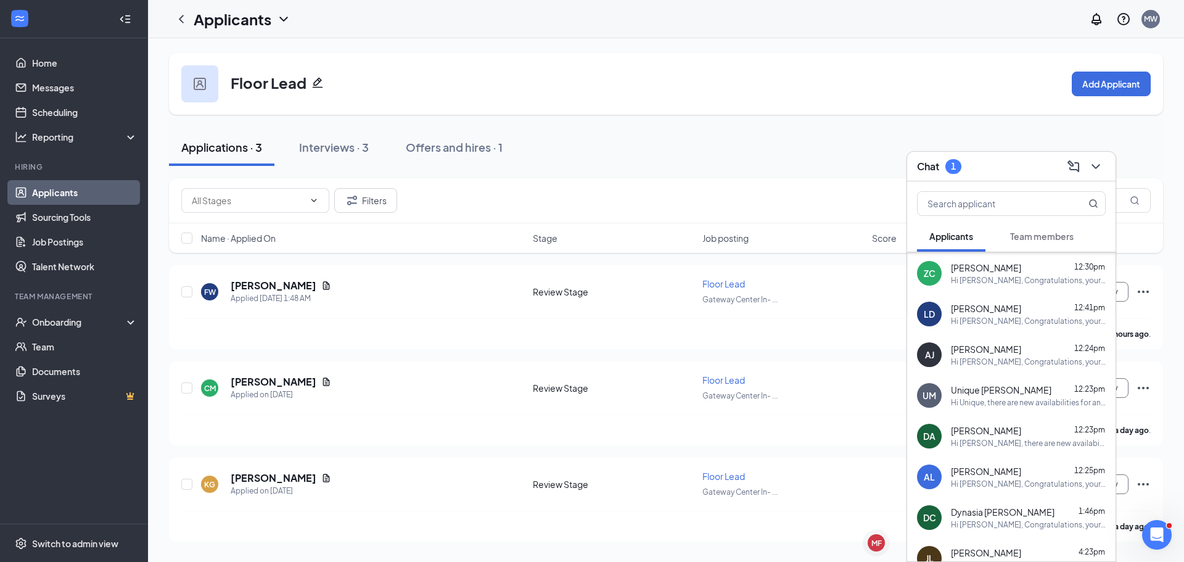
click at [1051, 234] on span "Team members" at bounding box center [1042, 236] width 64 height 11
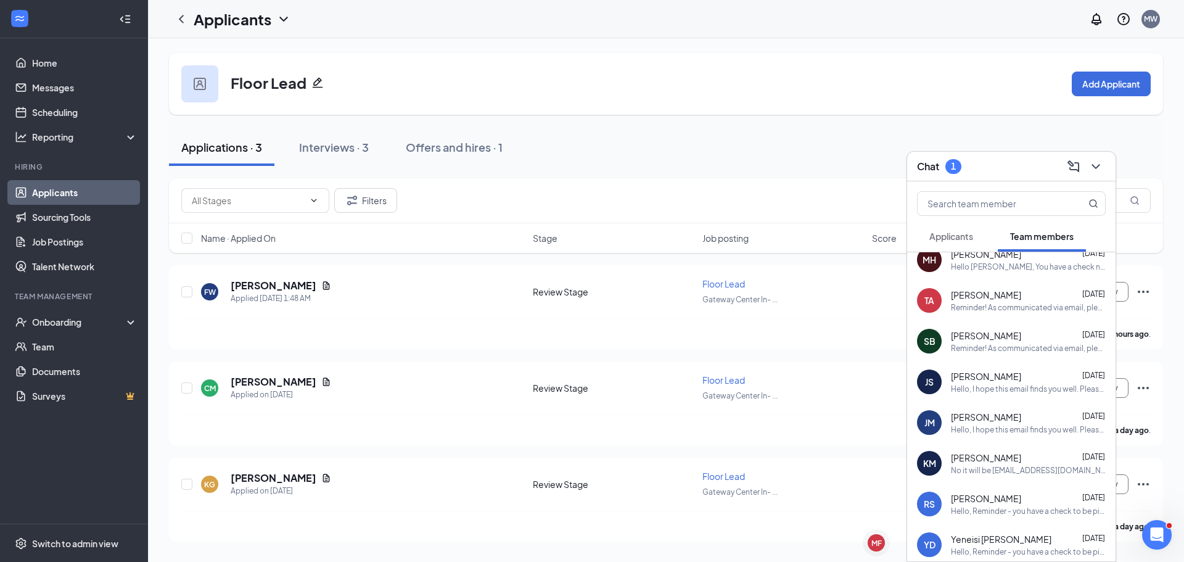
scroll to position [0, 0]
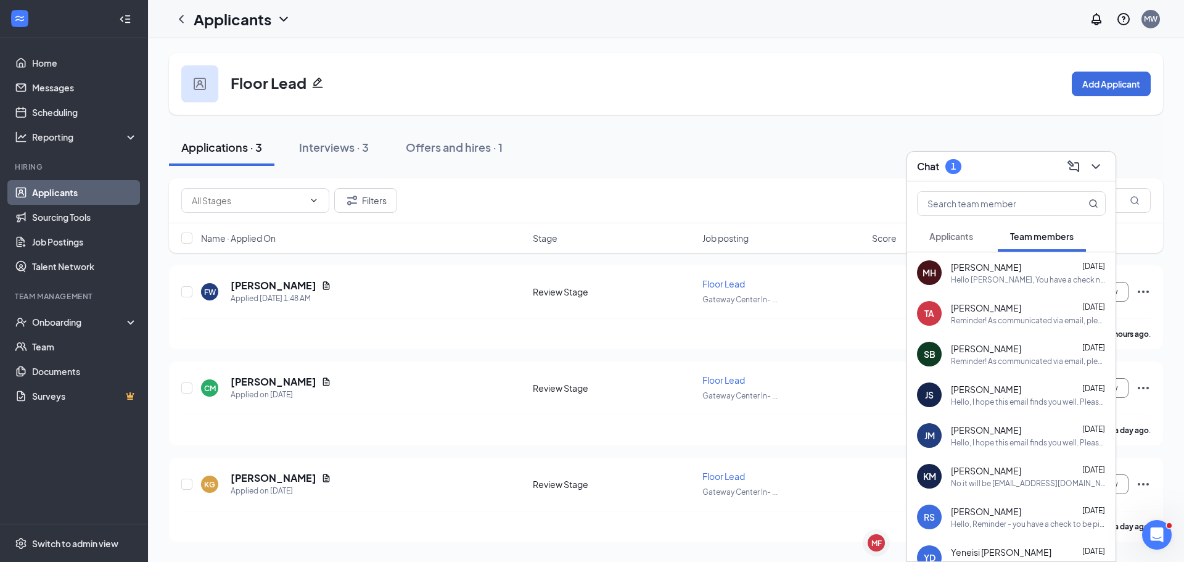
click at [970, 231] on span "Applicants" at bounding box center [952, 236] width 44 height 11
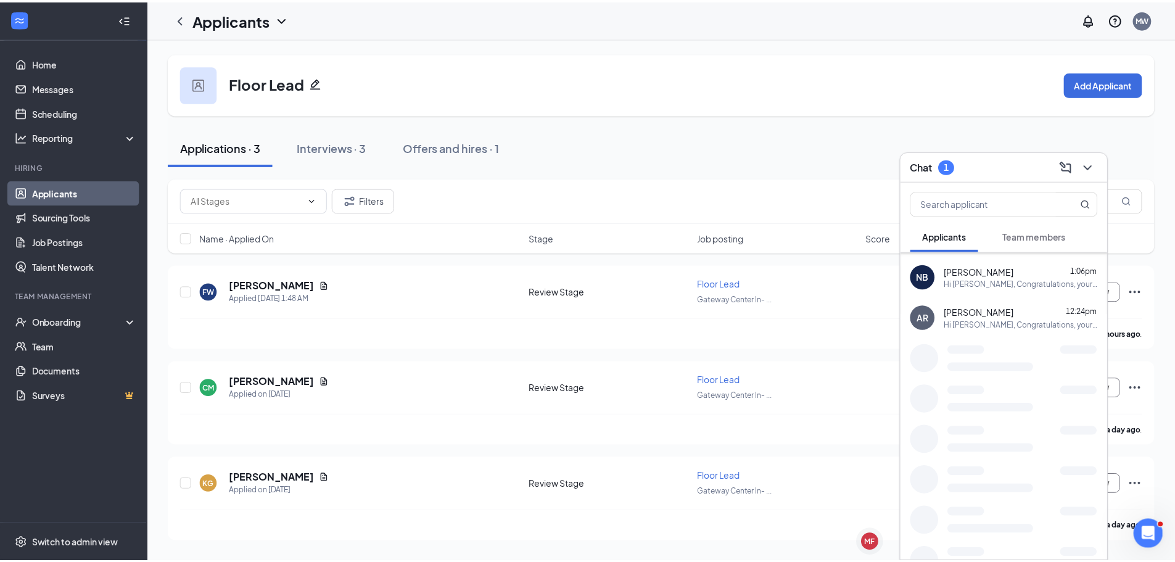
scroll to position [1344, 0]
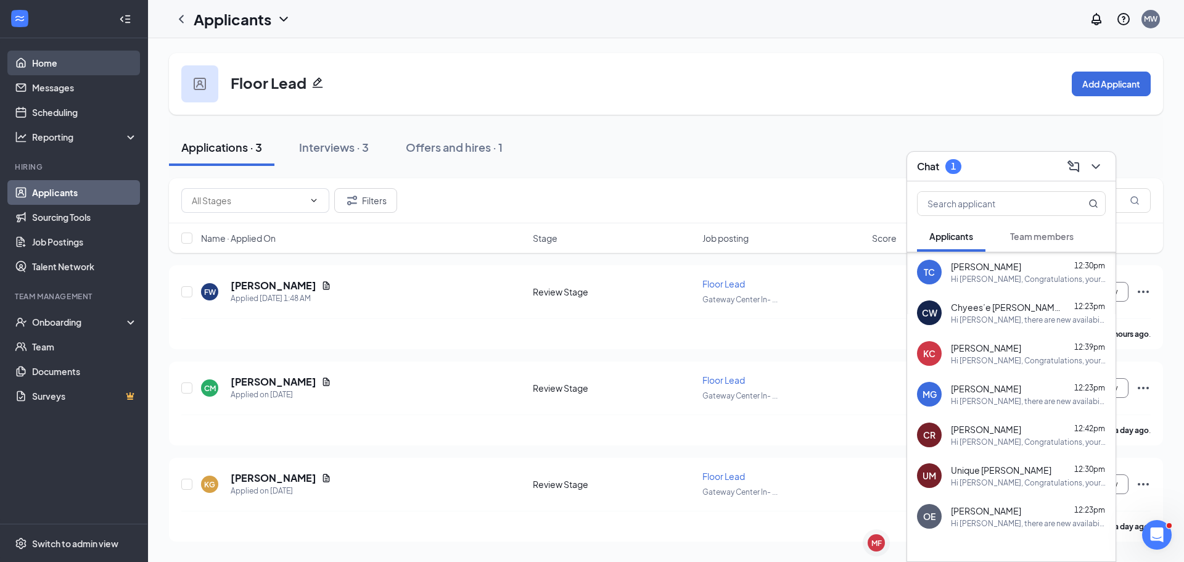
click at [32, 62] on link "Home" at bounding box center [84, 63] width 105 height 25
